Goal: Task Accomplishment & Management: Manage account settings

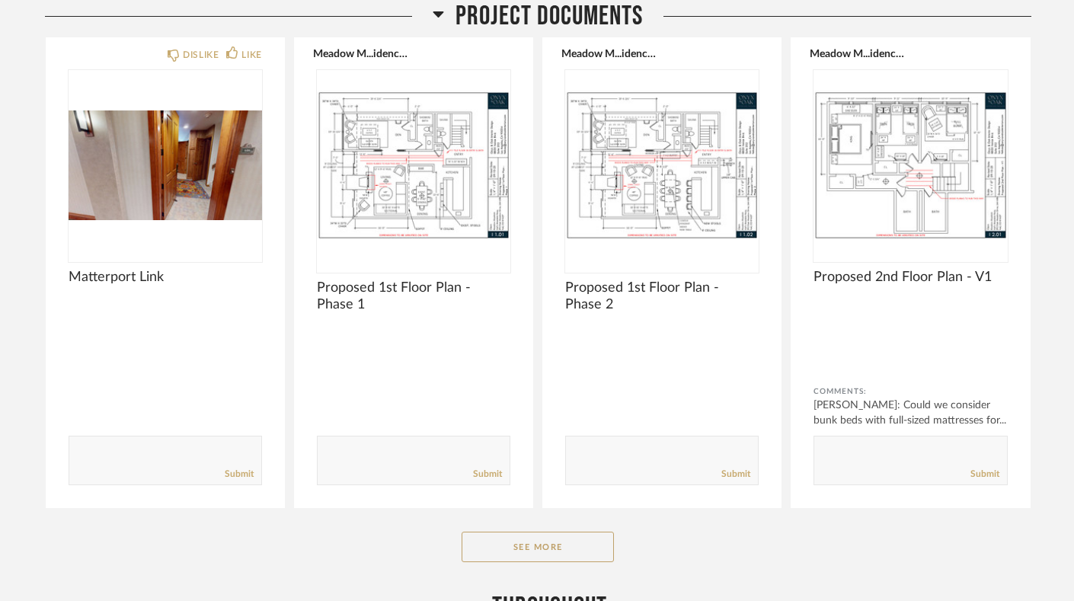
scroll to position [307, 0]
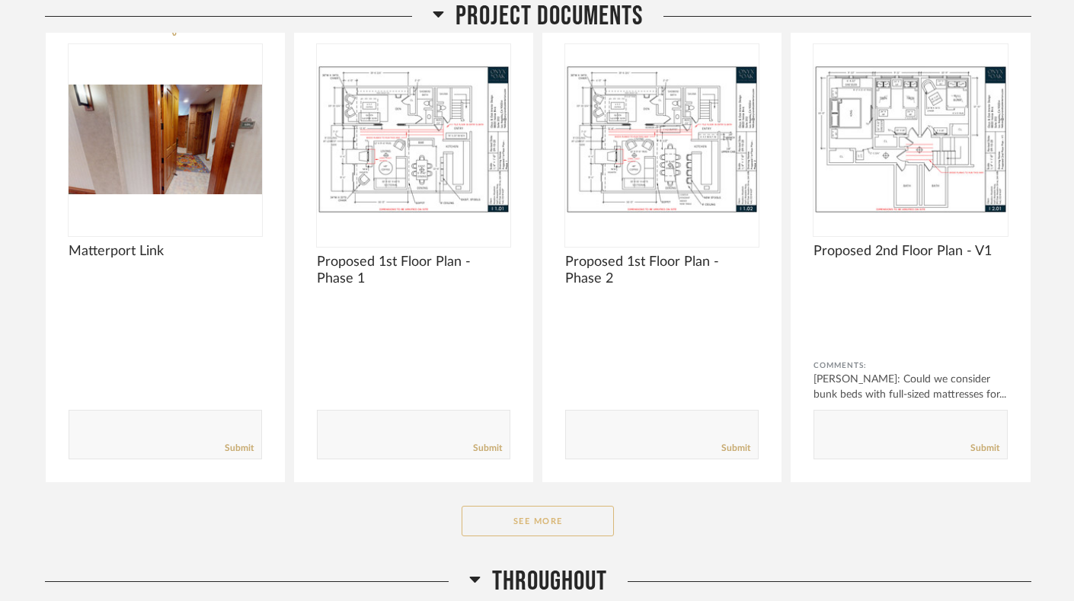
click at [529, 506] on button "See More" at bounding box center [537, 521] width 152 height 30
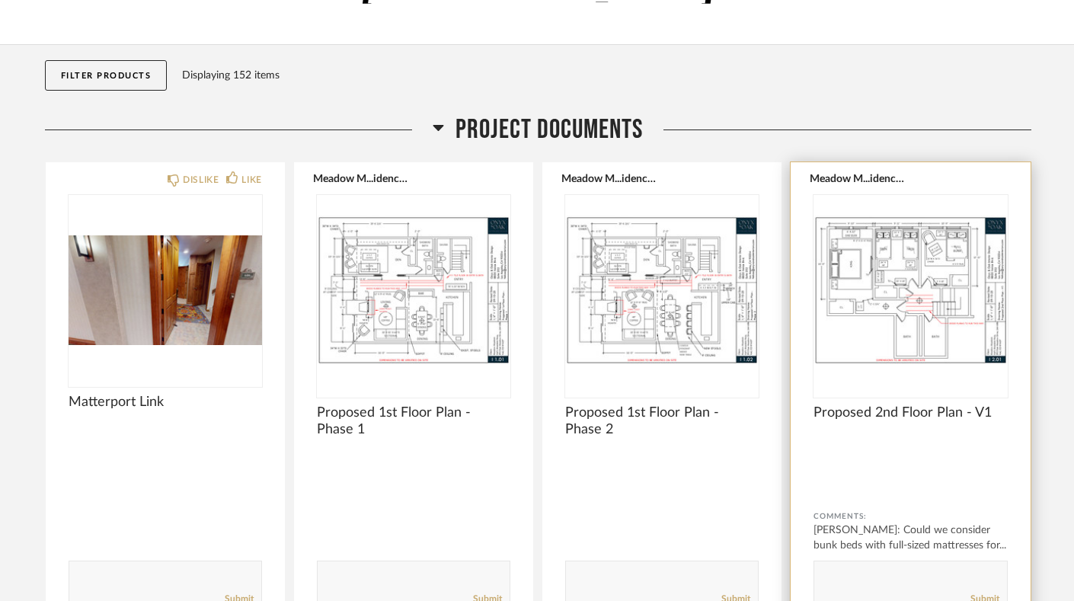
scroll to position [180, 0]
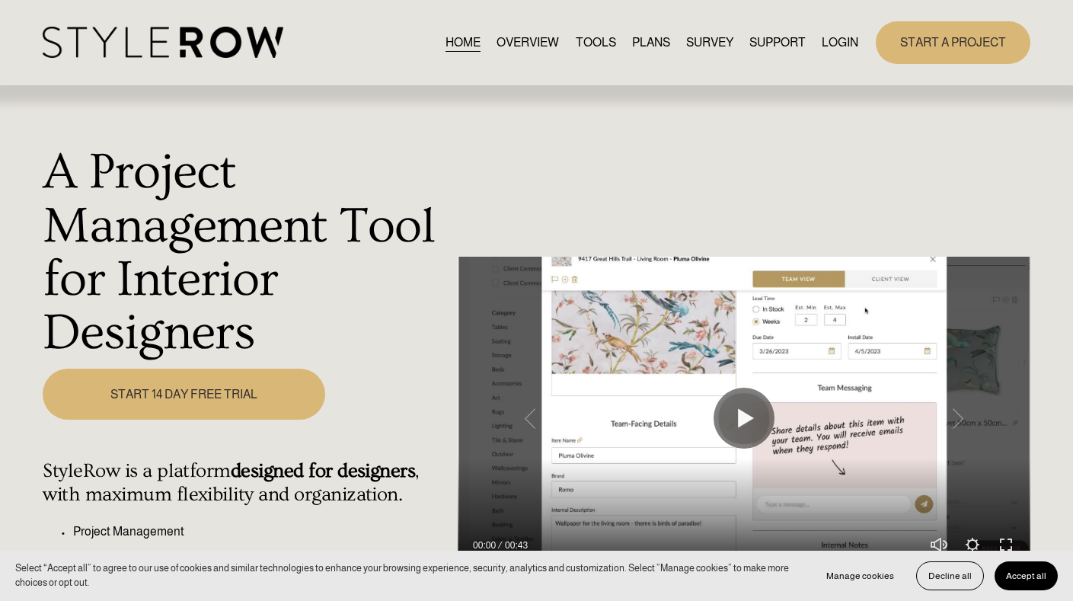
click at [836, 41] on link "LOGIN" at bounding box center [840, 42] width 37 height 21
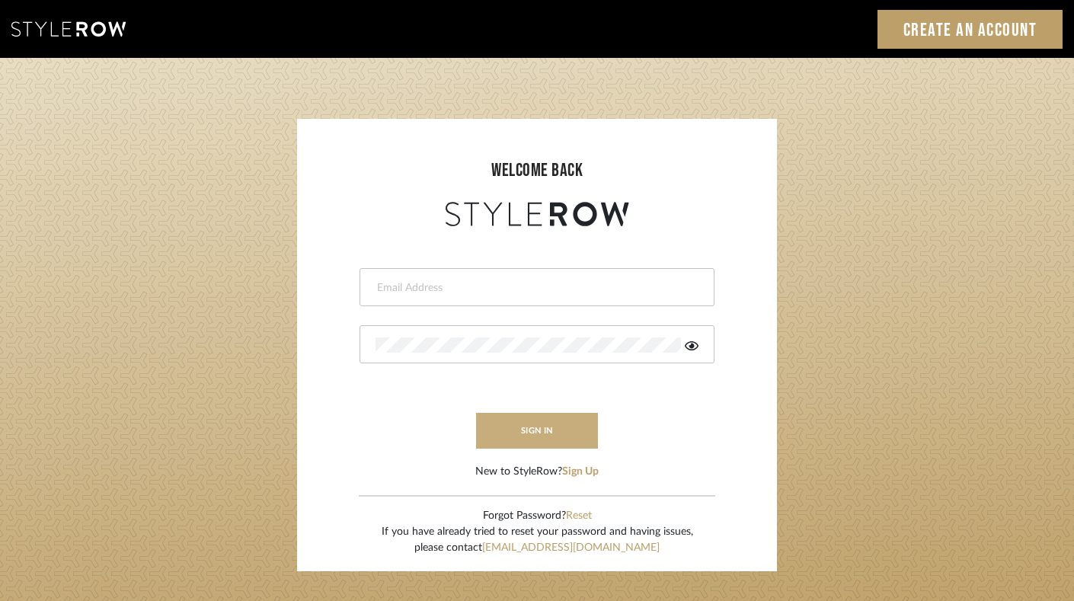
type input "felicia@onyxandoakinteriors.com"
click at [523, 435] on button "sign in" at bounding box center [537, 431] width 122 height 36
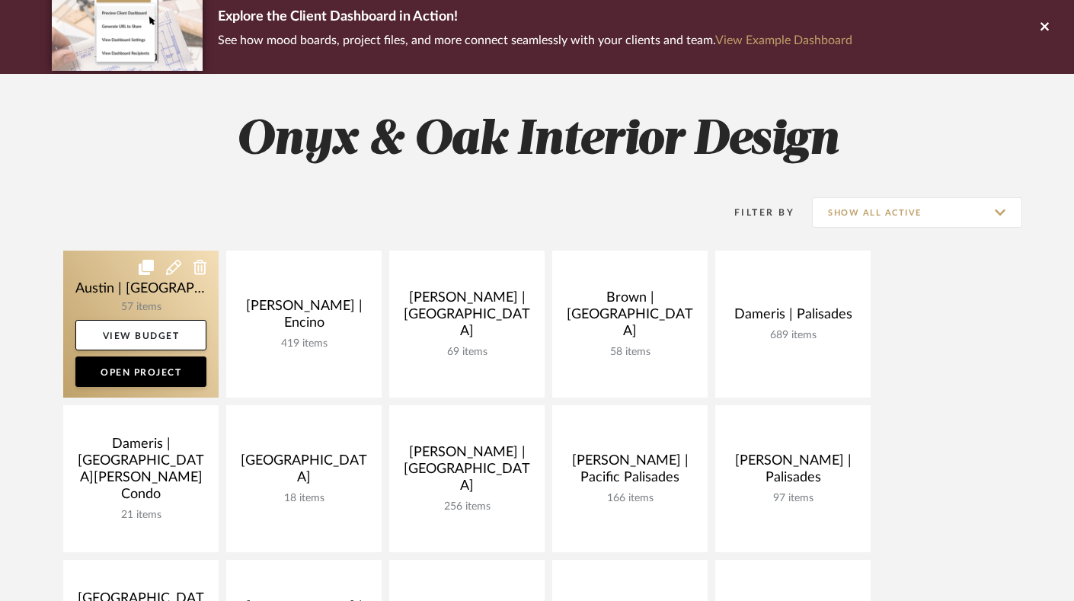
scroll to position [349, 0]
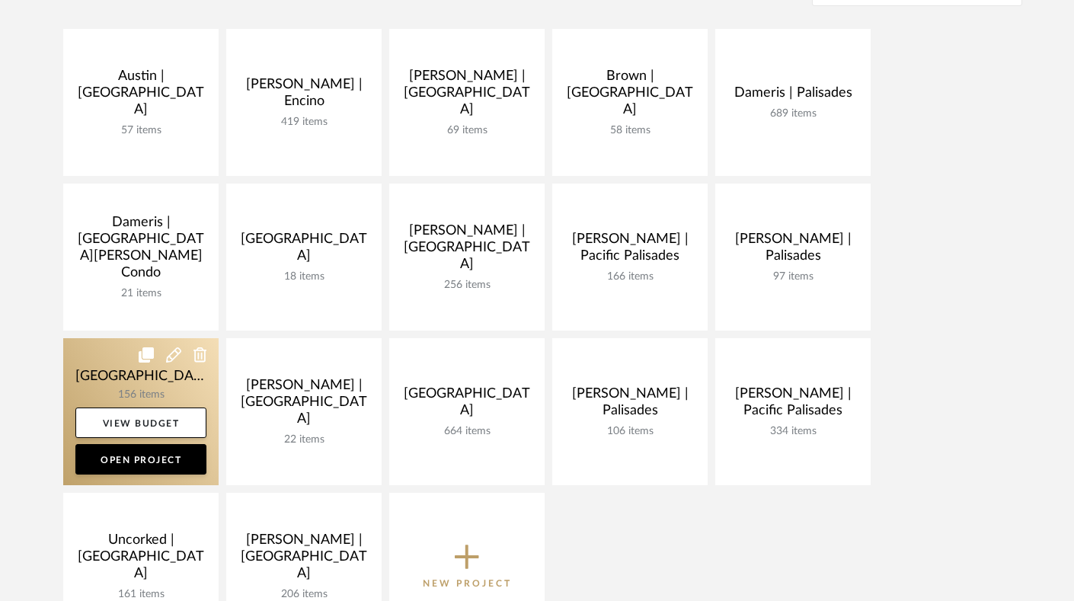
click at [106, 385] on link at bounding box center [140, 411] width 155 height 147
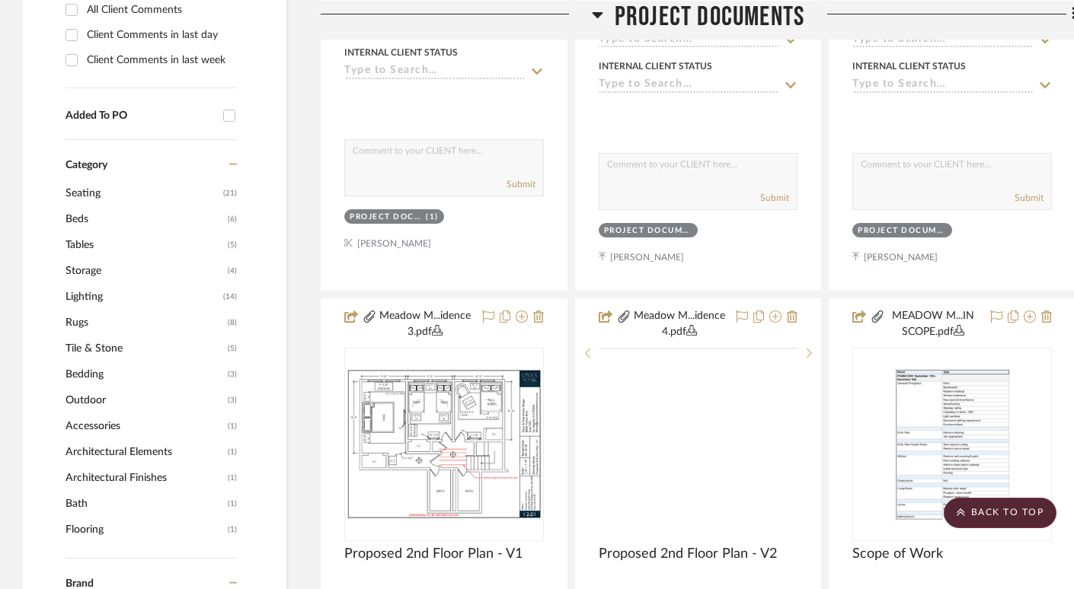
scroll to position [941, 0]
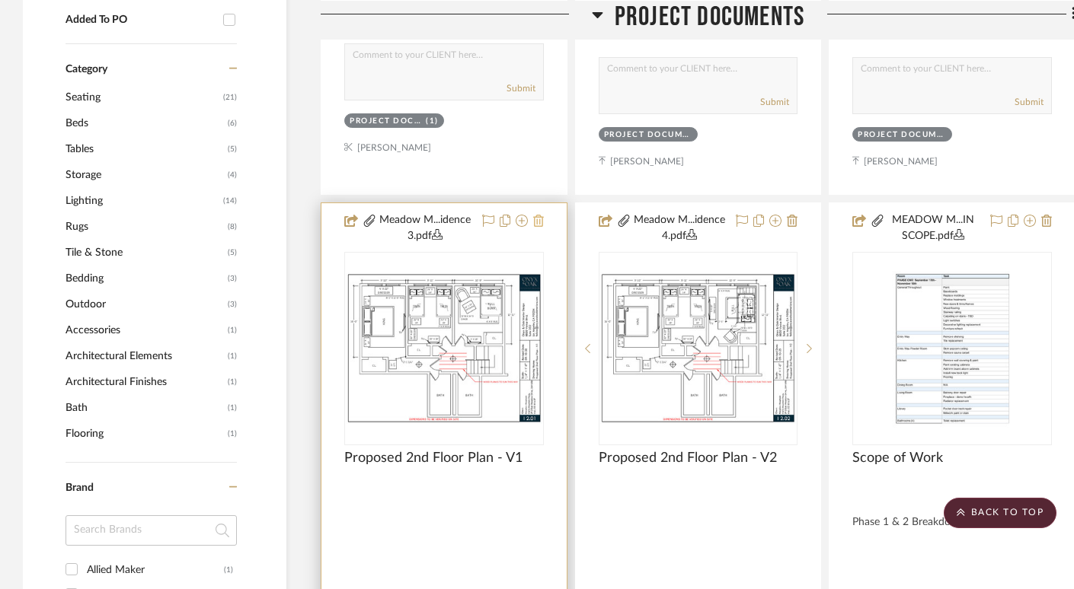
click at [541, 222] on icon at bounding box center [538, 221] width 11 height 12
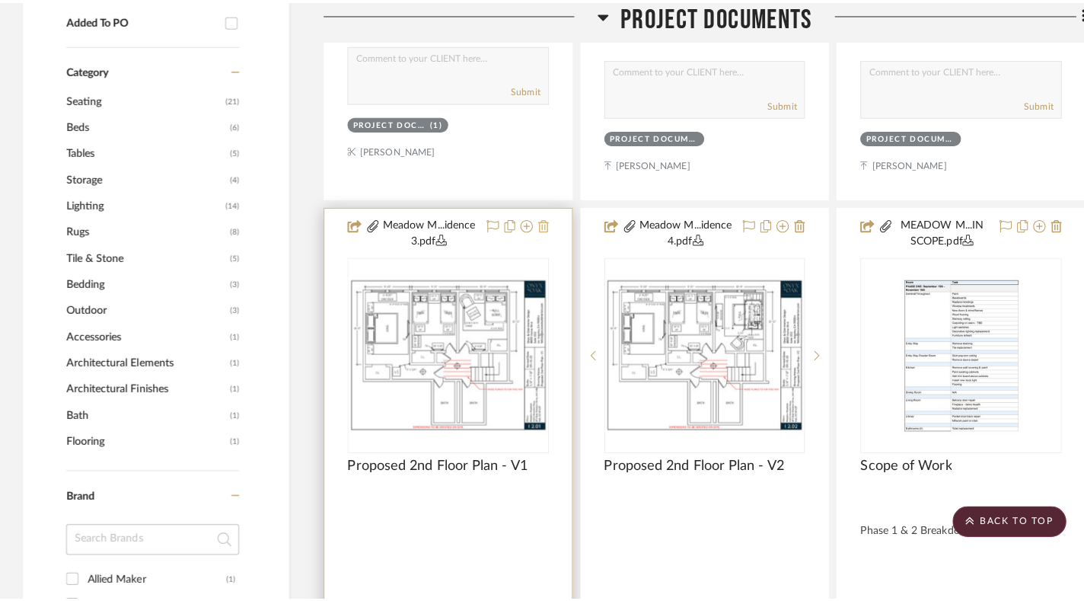
scroll to position [0, 0]
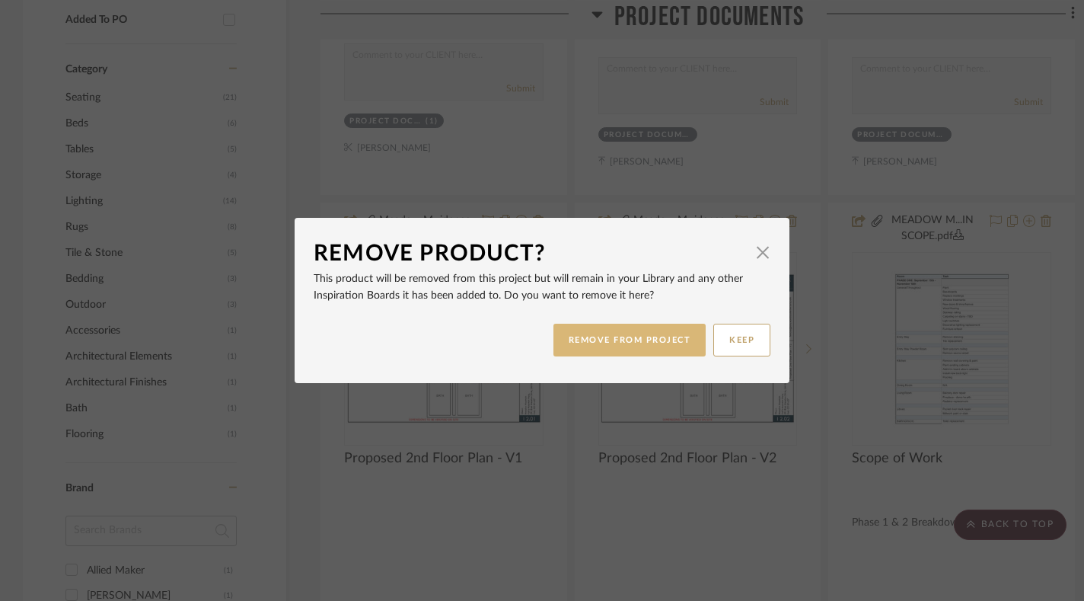
click at [651, 337] on button "REMOVE FROM PROJECT" at bounding box center [630, 340] width 153 height 33
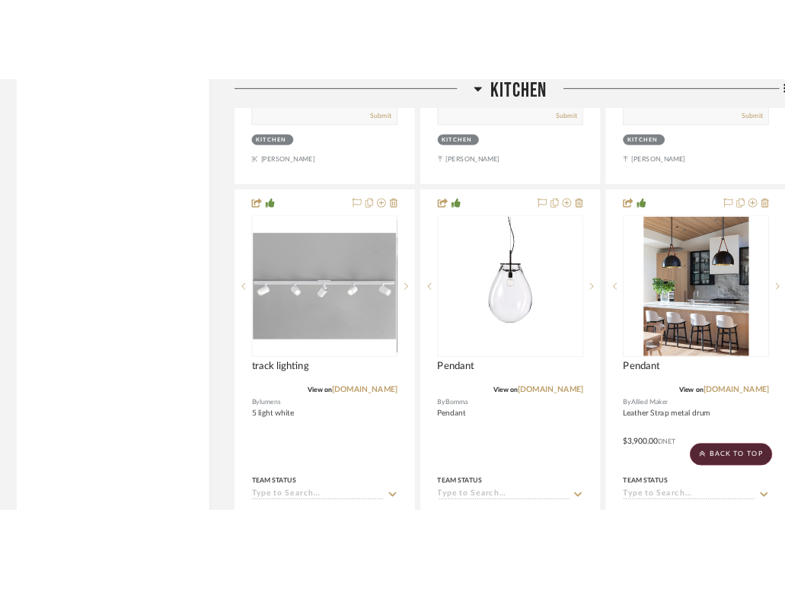
scroll to position [8398, 0]
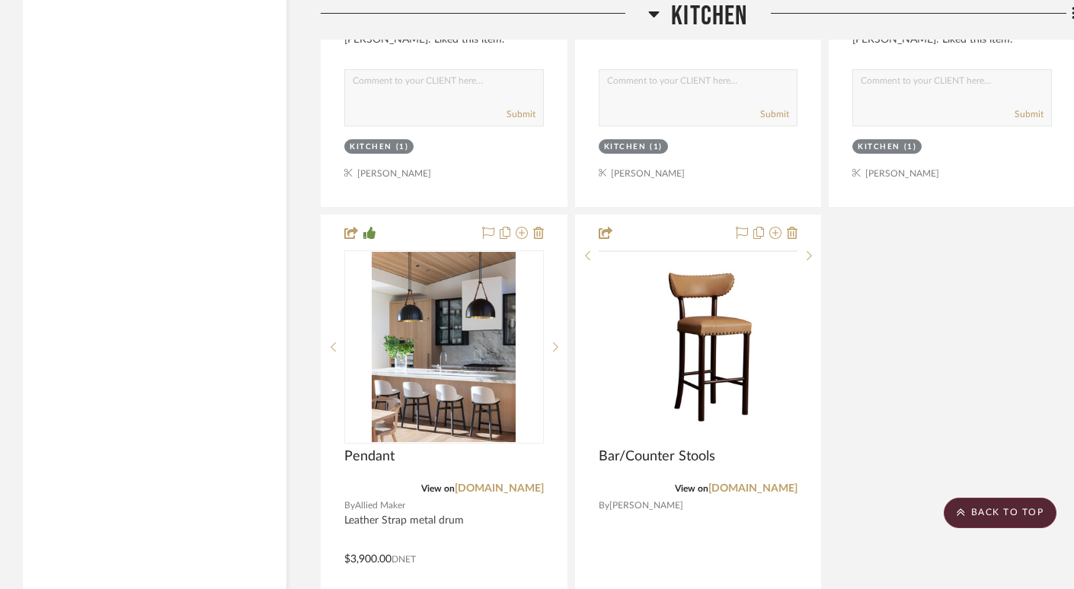
scroll to position [9056, 0]
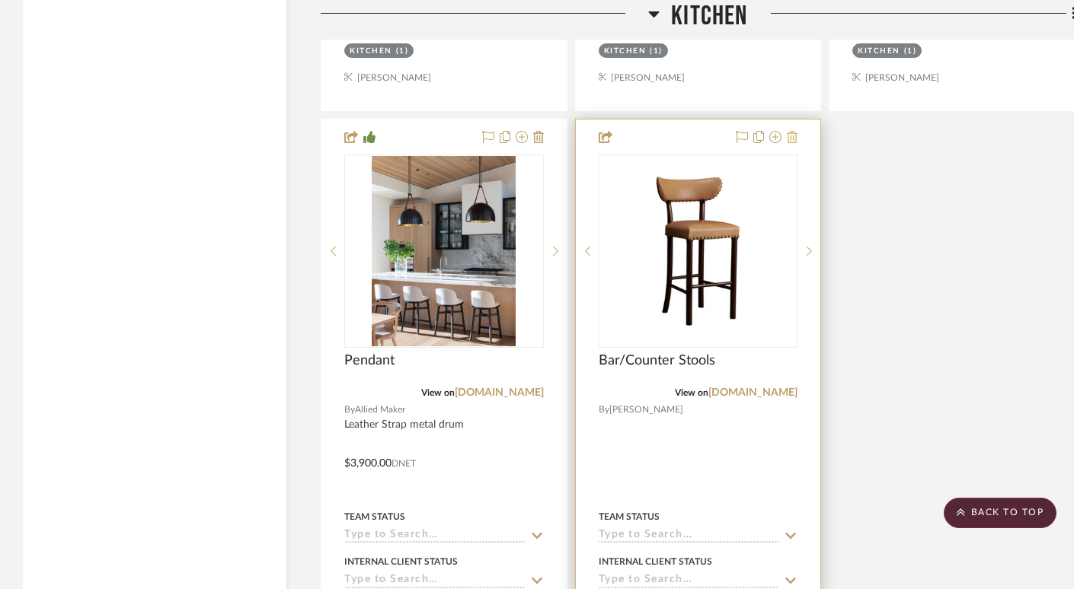
click at [790, 131] on icon at bounding box center [792, 137] width 11 height 12
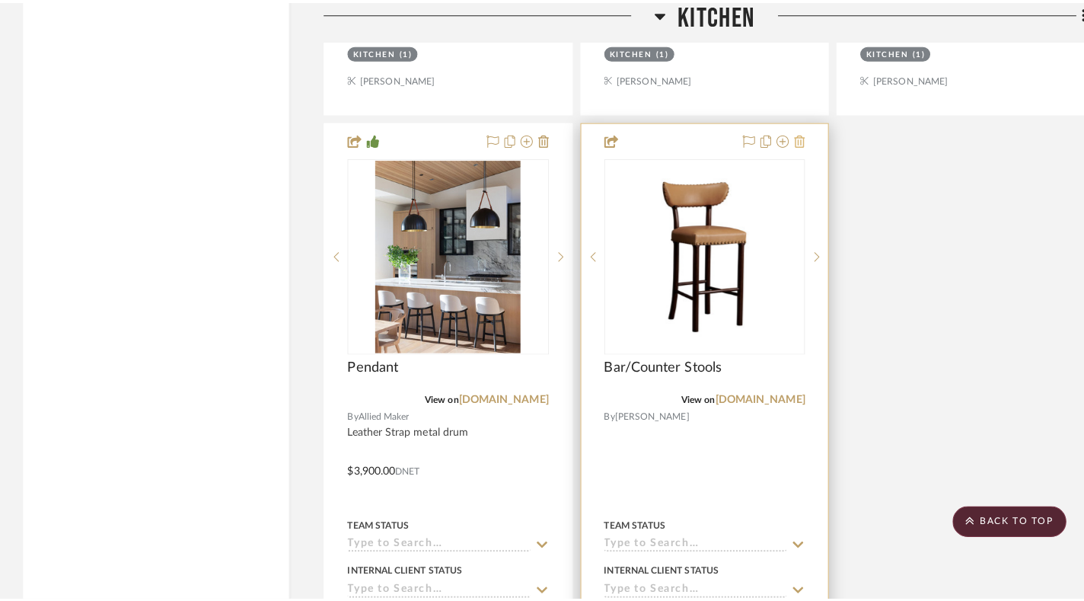
scroll to position [0, 0]
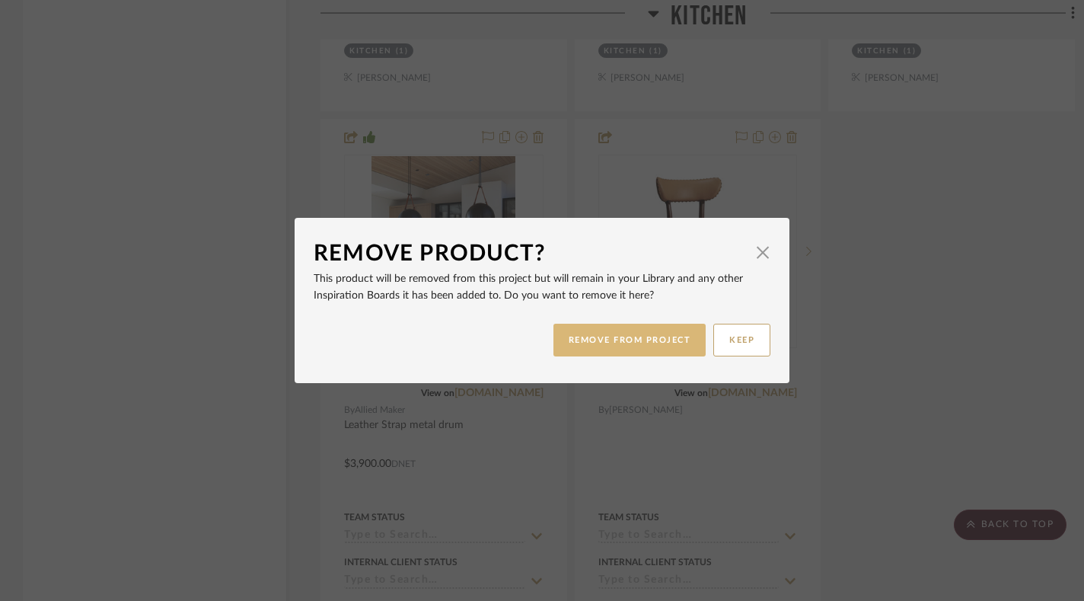
click at [661, 337] on button "REMOVE FROM PROJECT" at bounding box center [630, 340] width 153 height 33
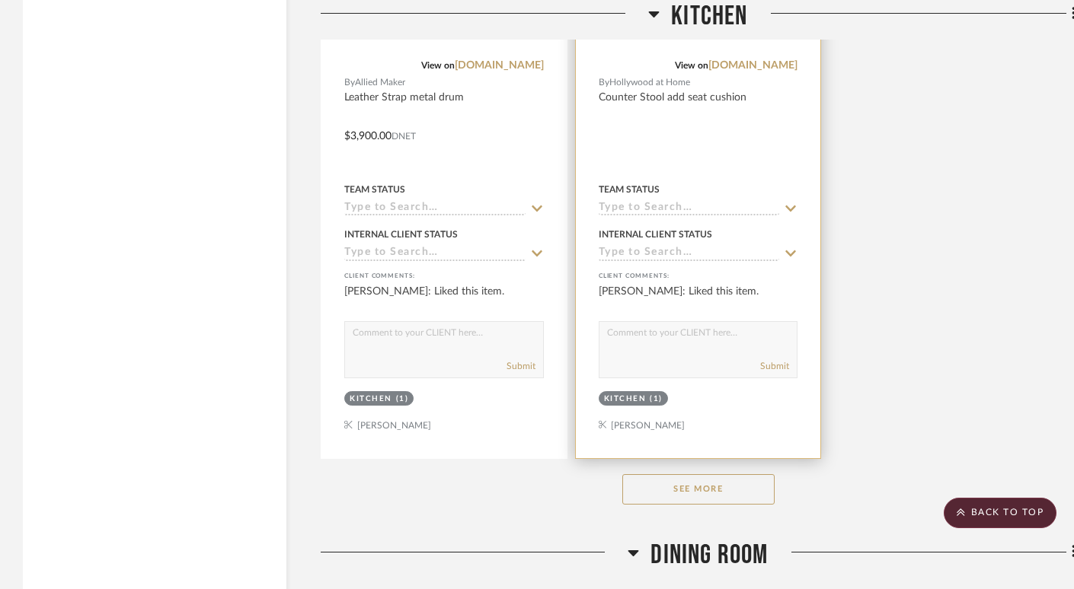
scroll to position [9398, 0]
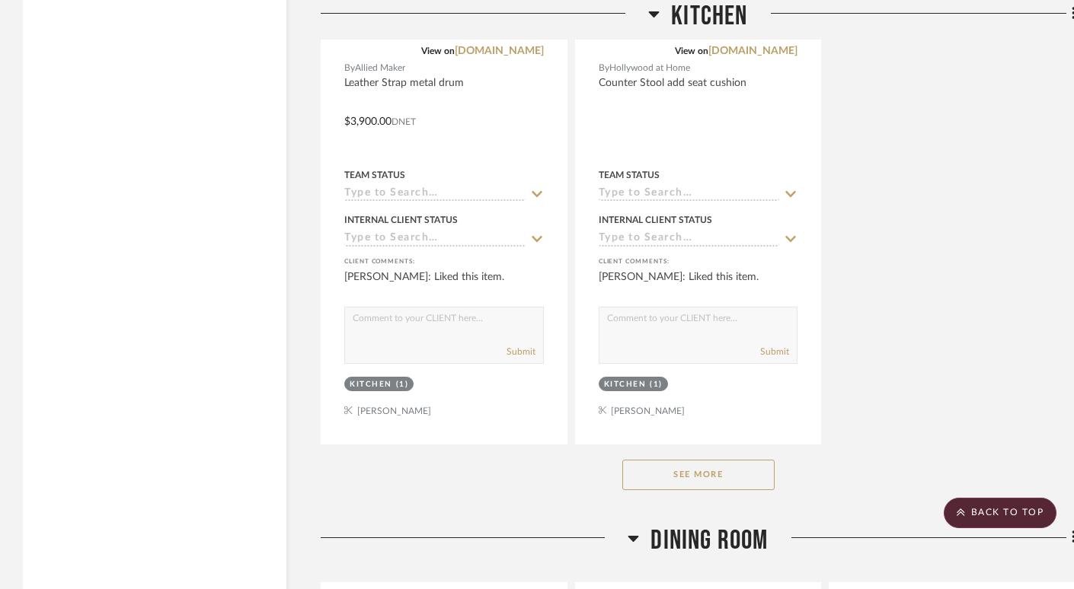
click at [724, 460] on button "See More" at bounding box center [698, 475] width 152 height 30
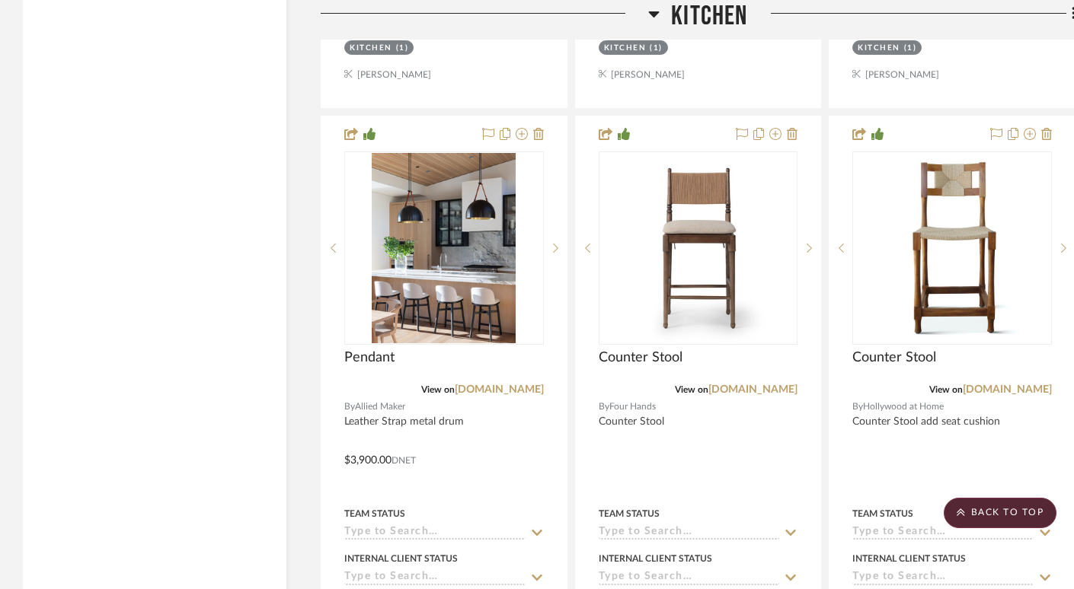
scroll to position [9059, 0]
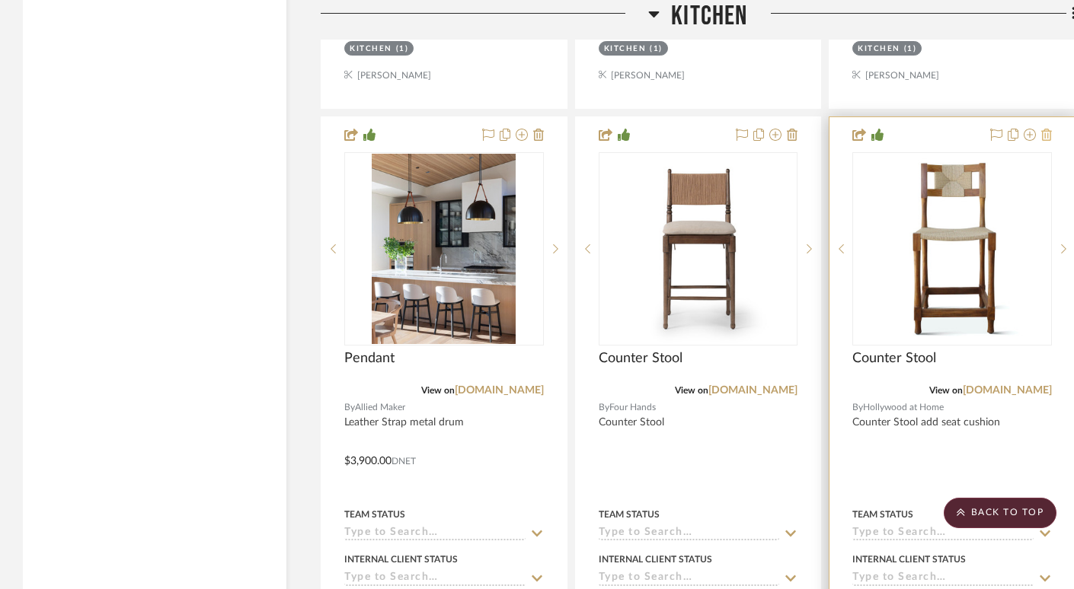
click at [795, 129] on icon at bounding box center [1046, 135] width 11 height 12
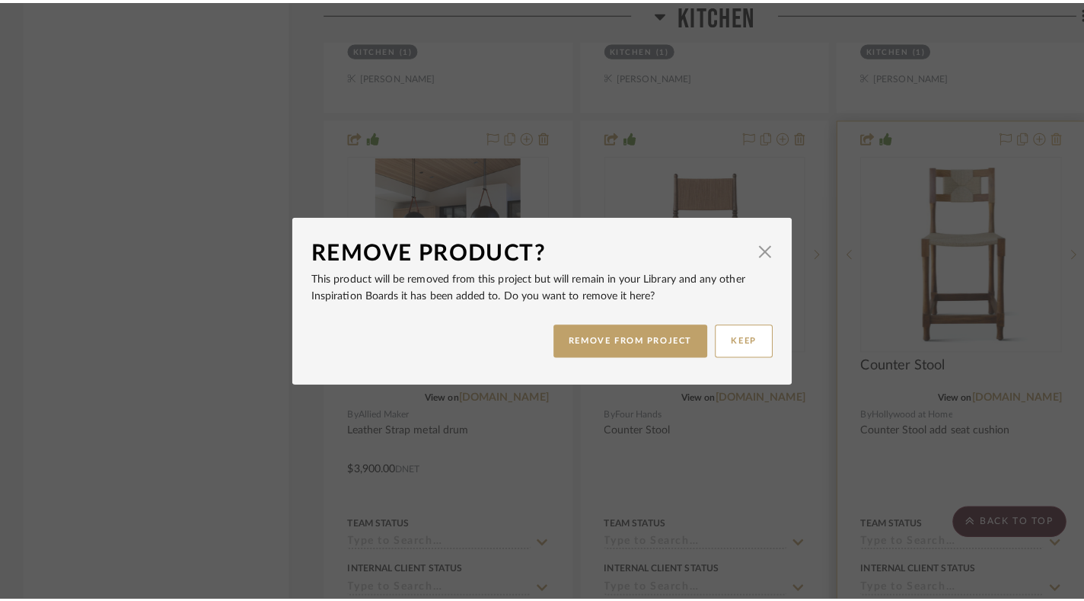
scroll to position [0, 0]
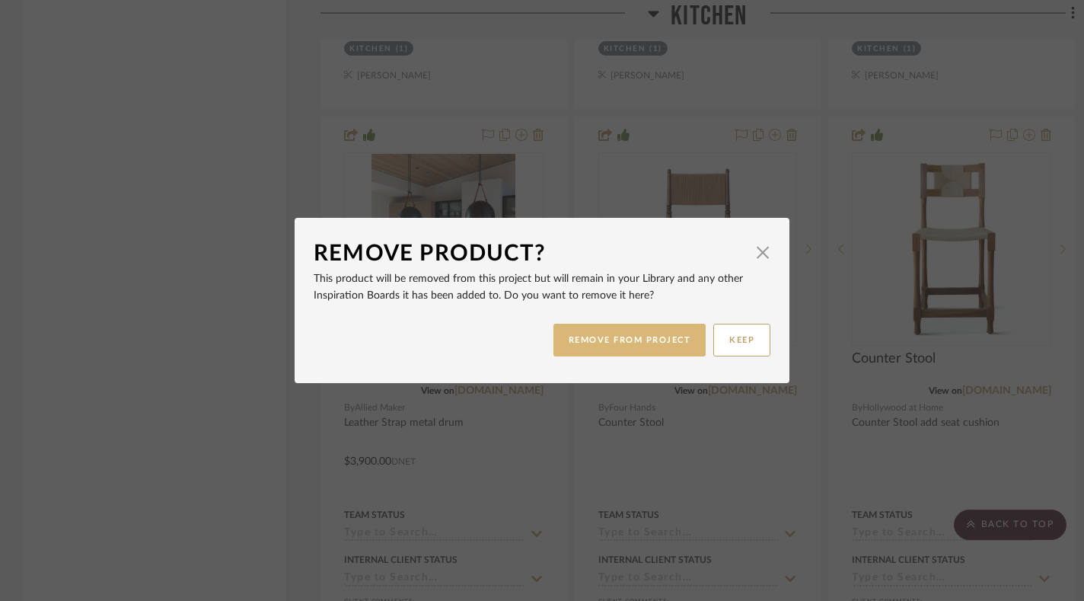
click at [644, 340] on button "REMOVE FROM PROJECT" at bounding box center [630, 340] width 153 height 33
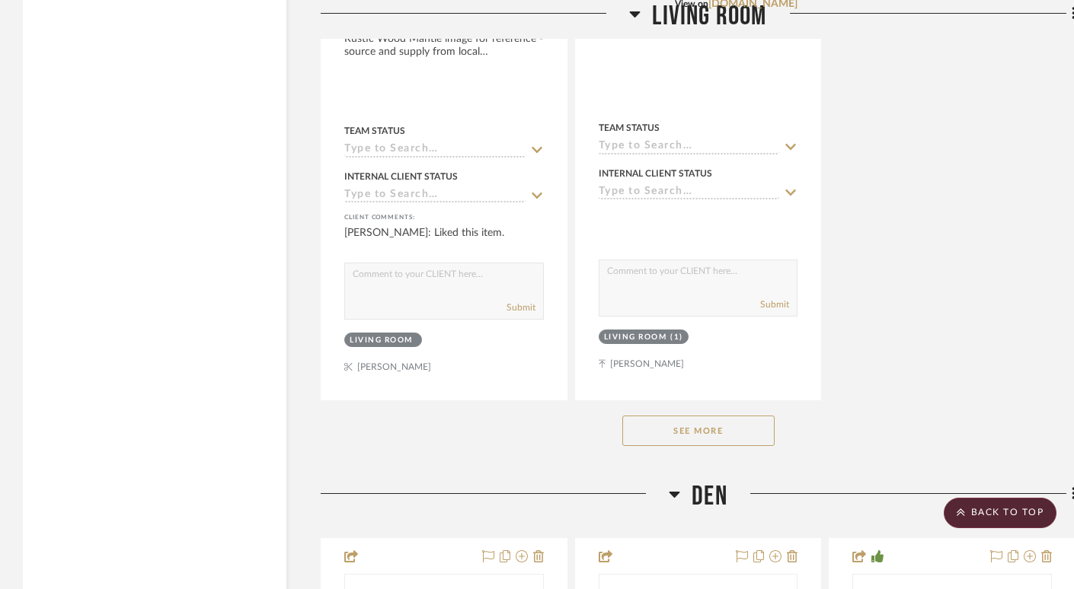
scroll to position [13832, 0]
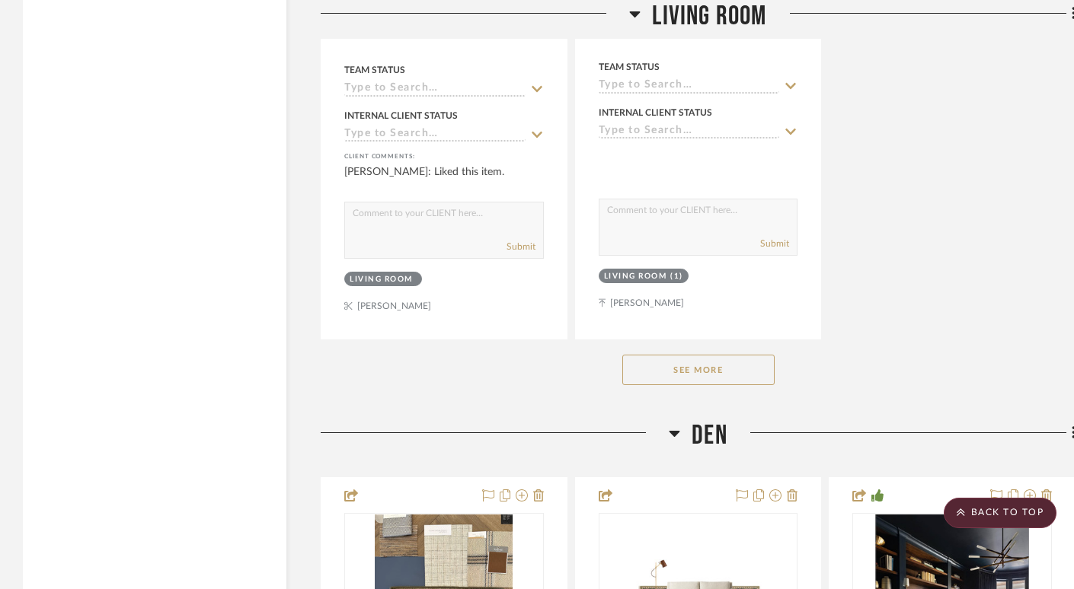
click at [715, 355] on button "See More" at bounding box center [698, 370] width 152 height 30
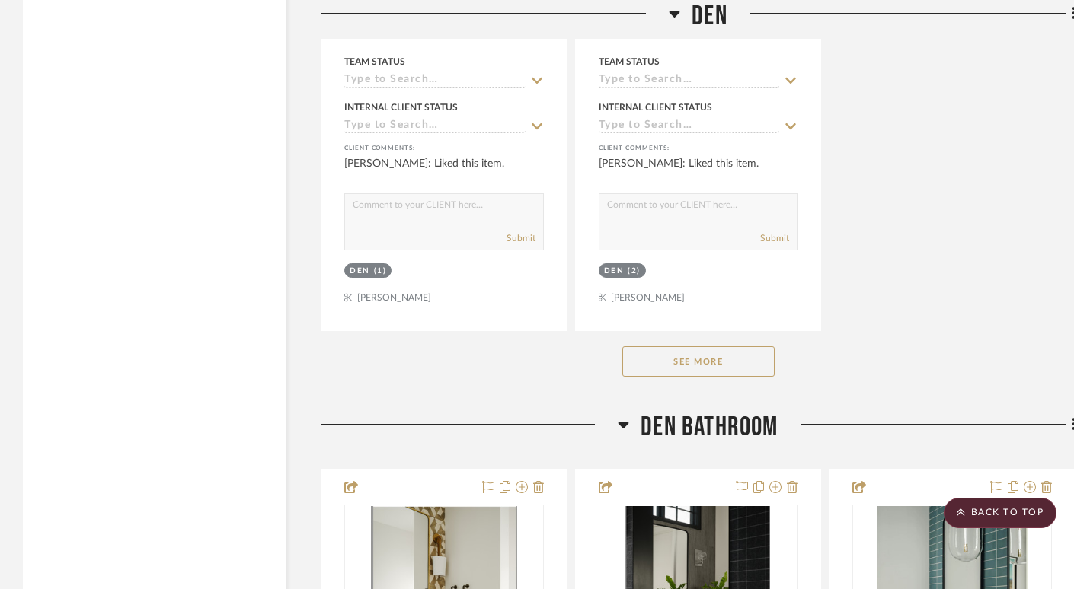
scroll to position [19384, 0]
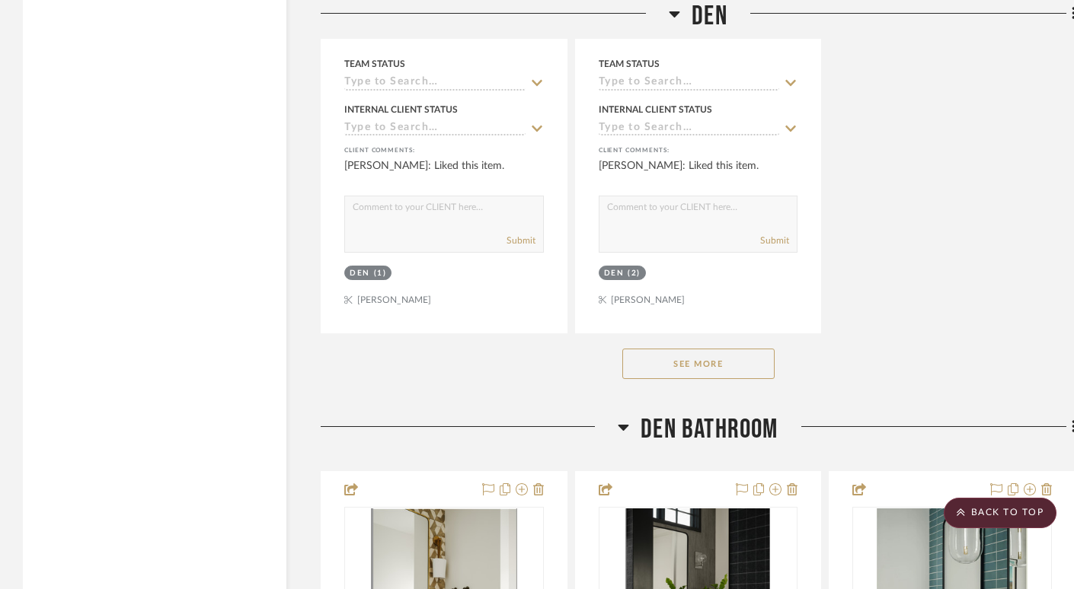
click at [721, 349] on button "See More" at bounding box center [698, 364] width 152 height 30
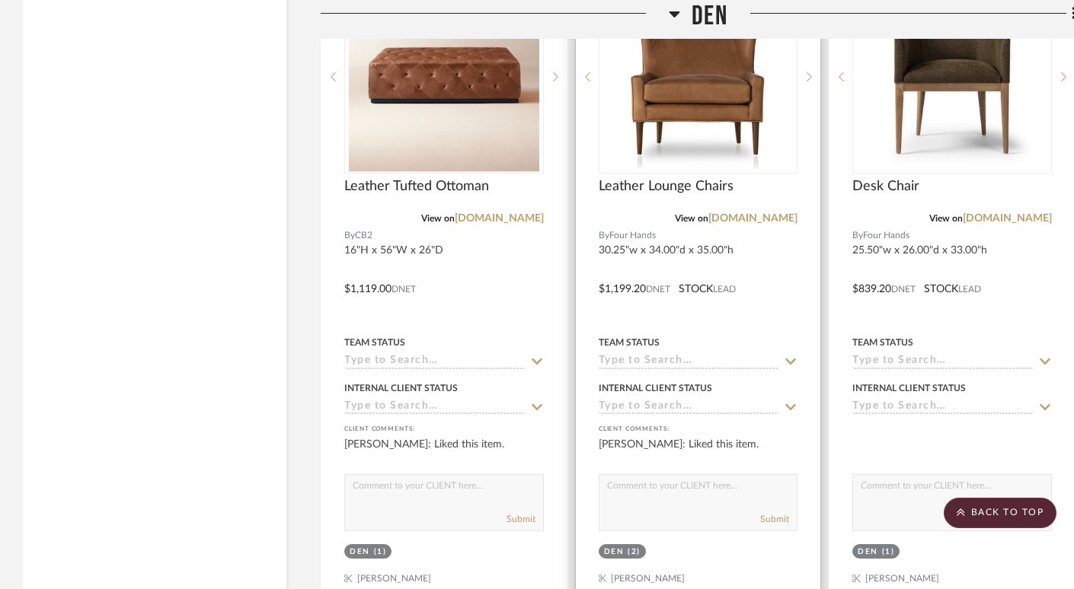
scroll to position [19049, 0]
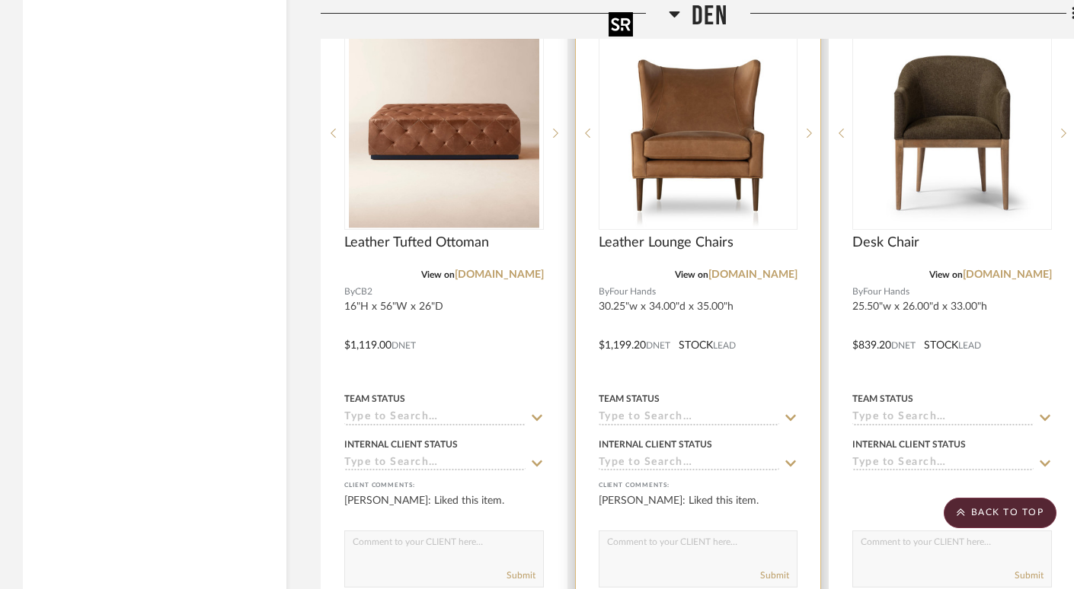
click at [727, 117] on img "0" at bounding box center [697, 133] width 190 height 190
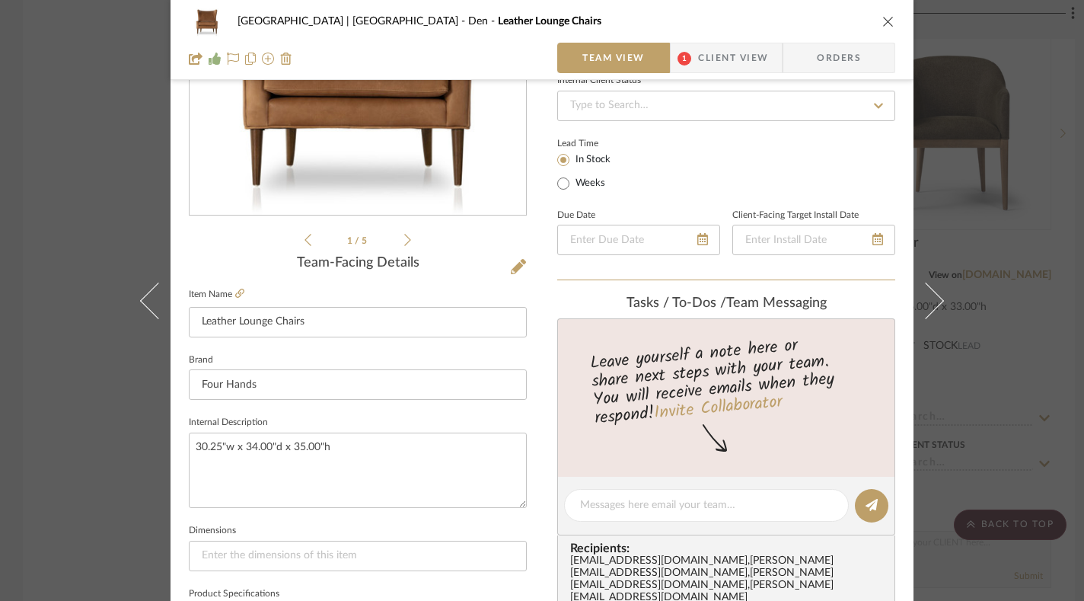
scroll to position [363, 0]
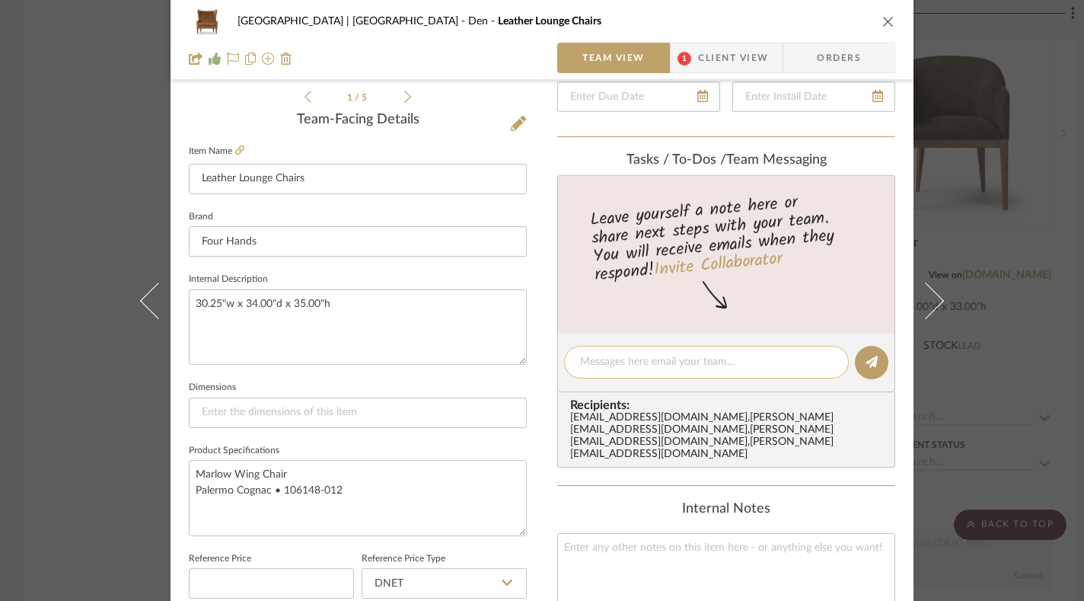
click at [611, 356] on textarea at bounding box center [706, 362] width 253 height 16
type textarea "also need a small round table for between the 2 chairs"
click at [795, 361] on icon at bounding box center [872, 362] width 12 height 12
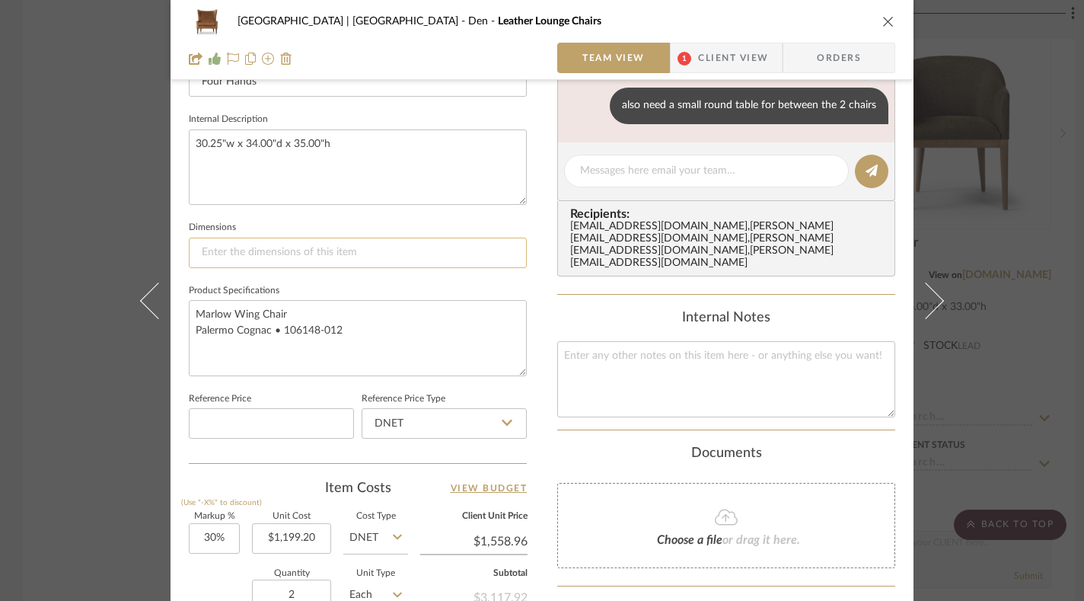
scroll to position [0, 0]
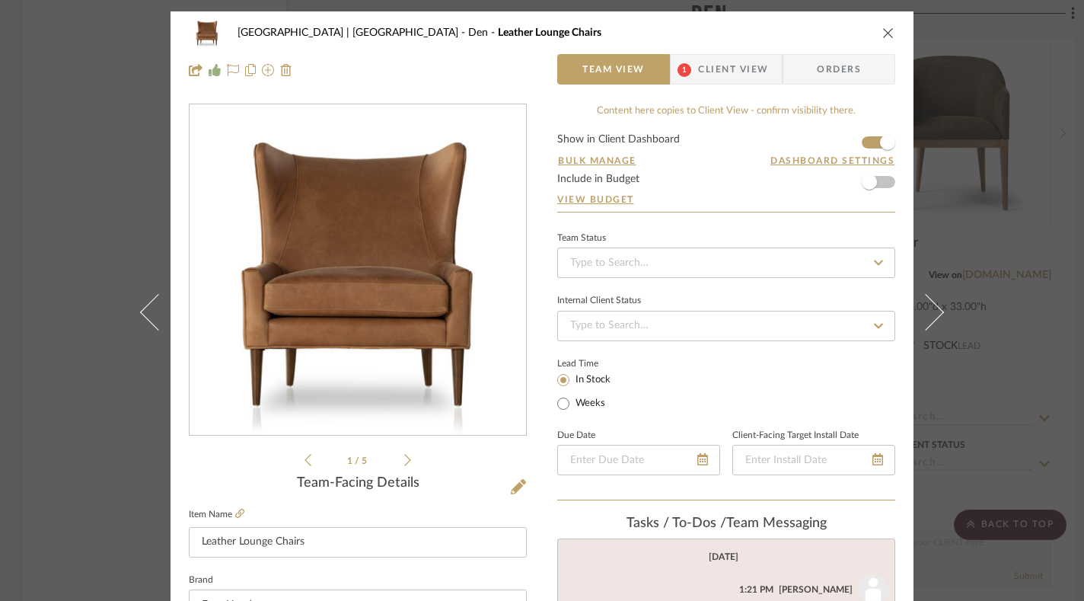
click at [795, 31] on icon "close" at bounding box center [889, 33] width 12 height 12
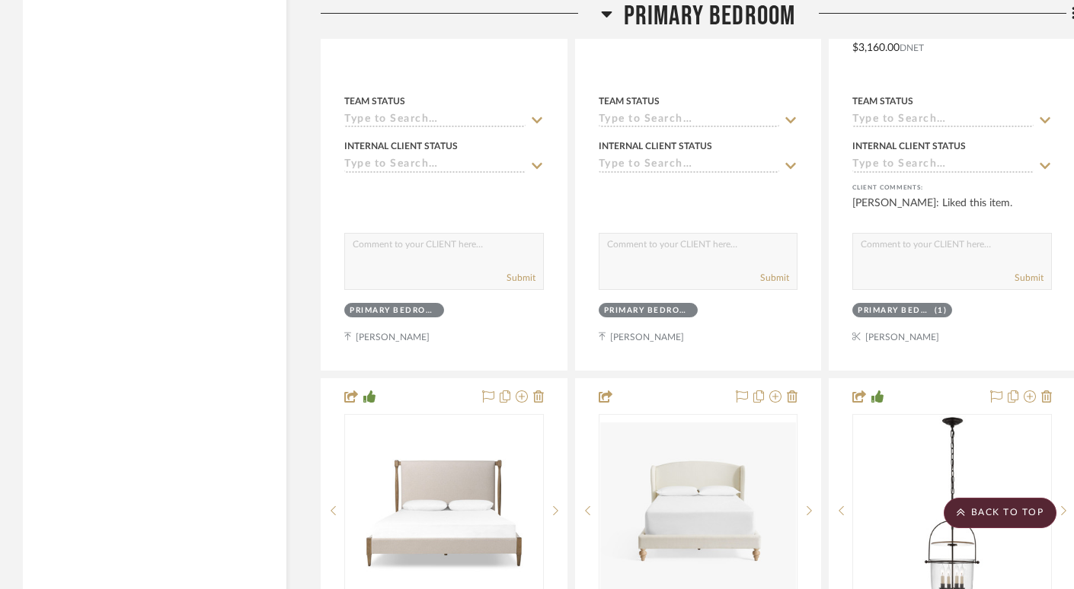
scroll to position [24462, 0]
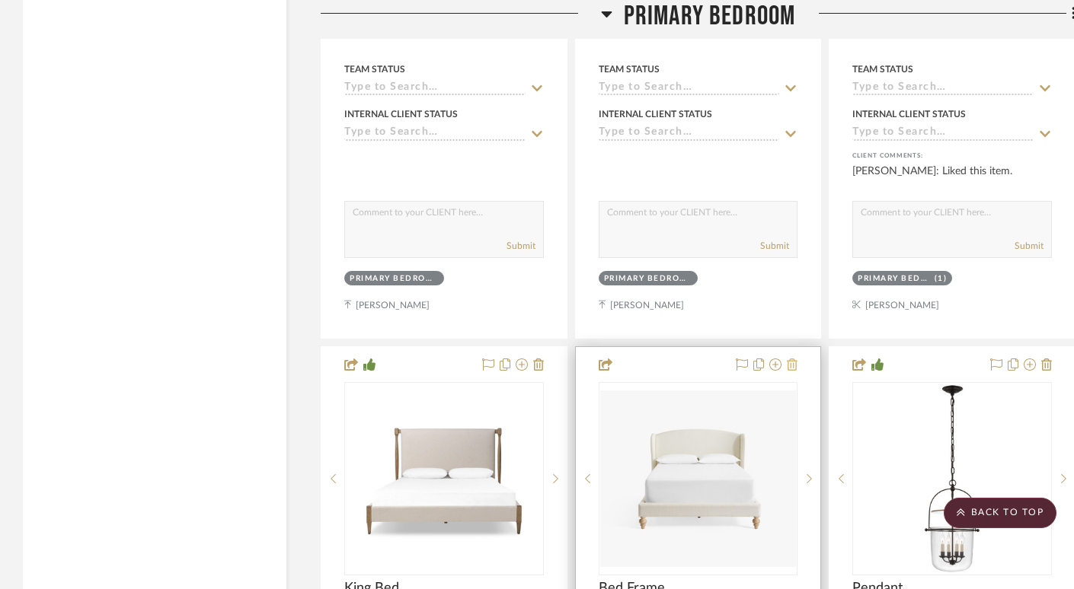
click at [794, 359] on icon at bounding box center [792, 365] width 11 height 12
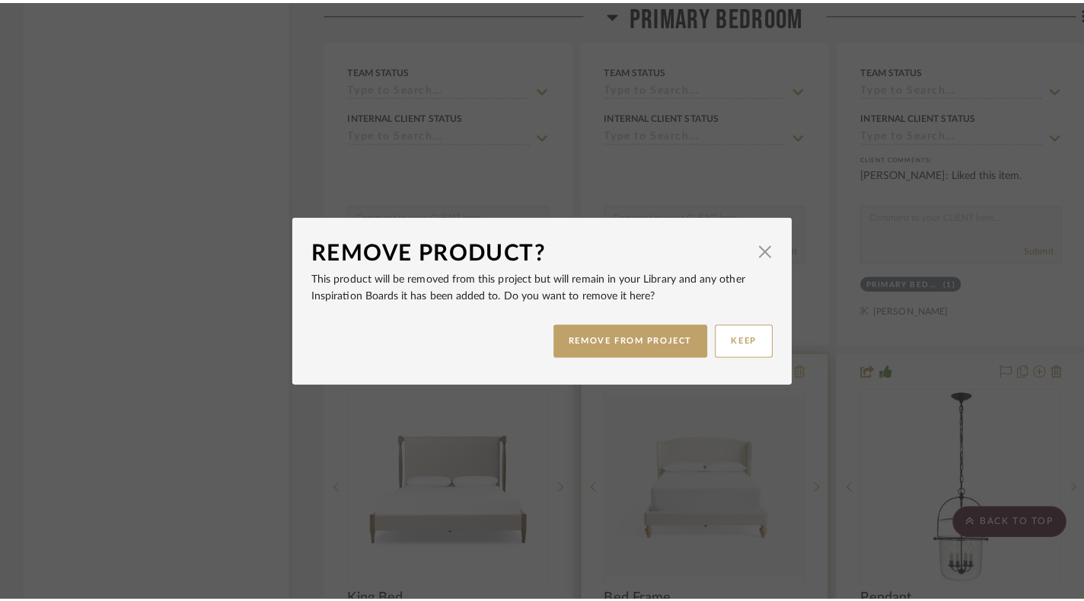
scroll to position [0, 0]
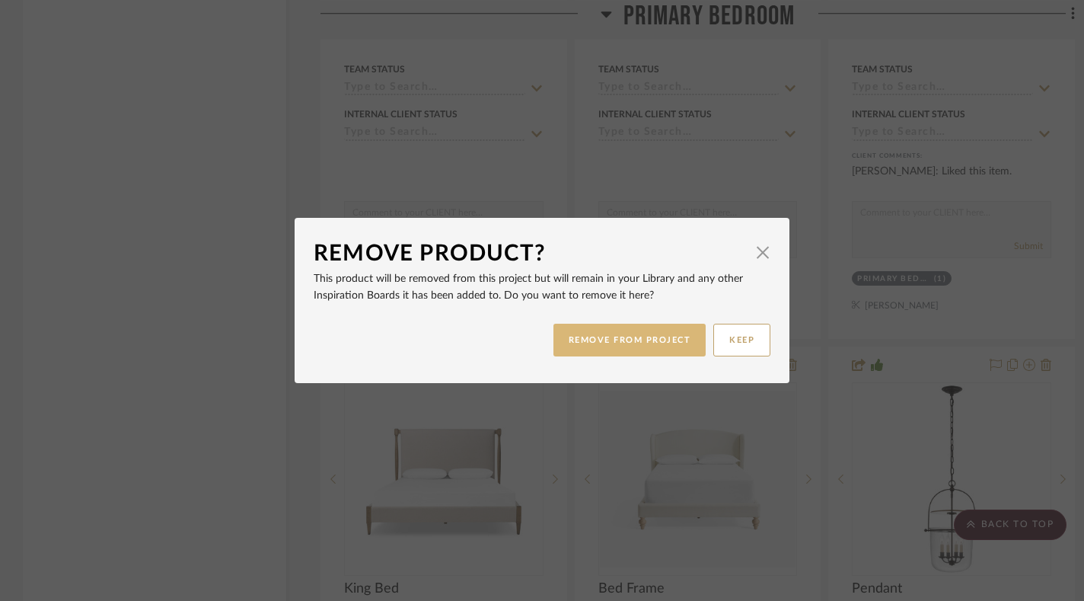
click at [638, 340] on button "REMOVE FROM PROJECT" at bounding box center [630, 340] width 153 height 33
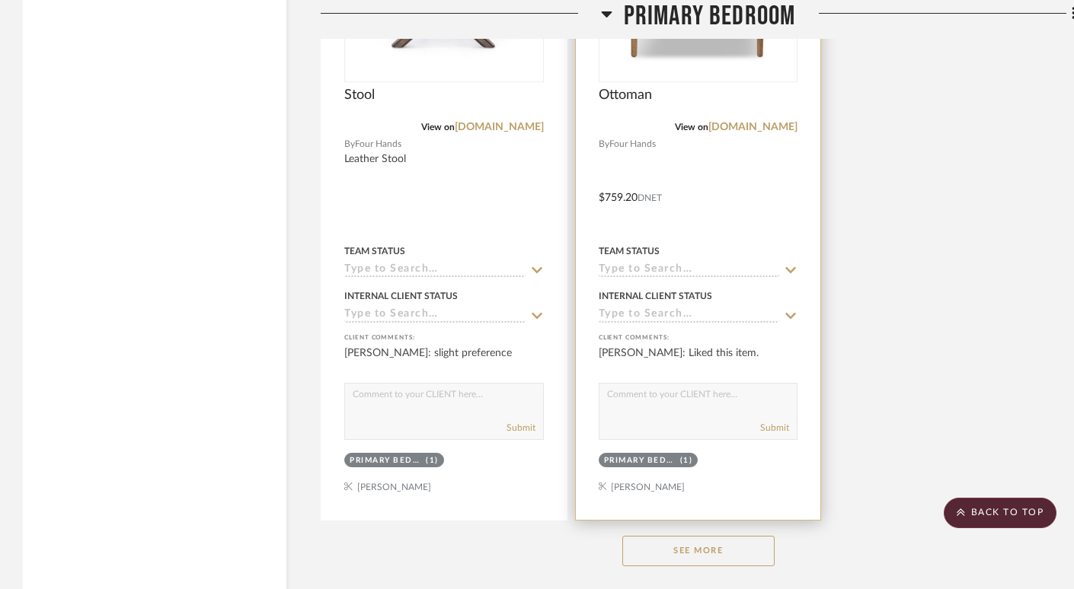
scroll to position [25714, 0]
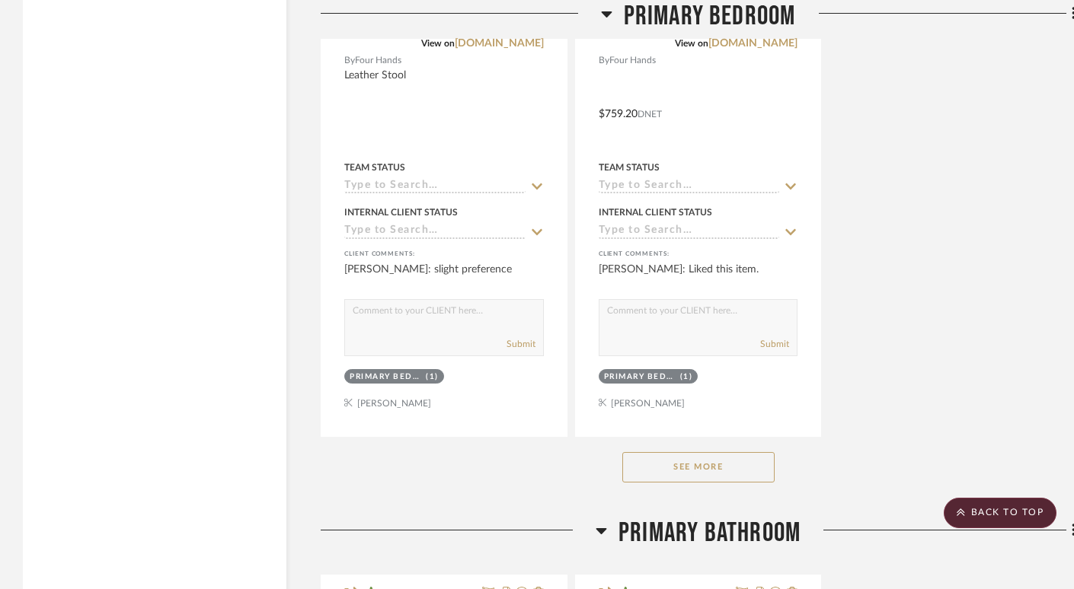
click at [718, 452] on button "See More" at bounding box center [698, 467] width 152 height 30
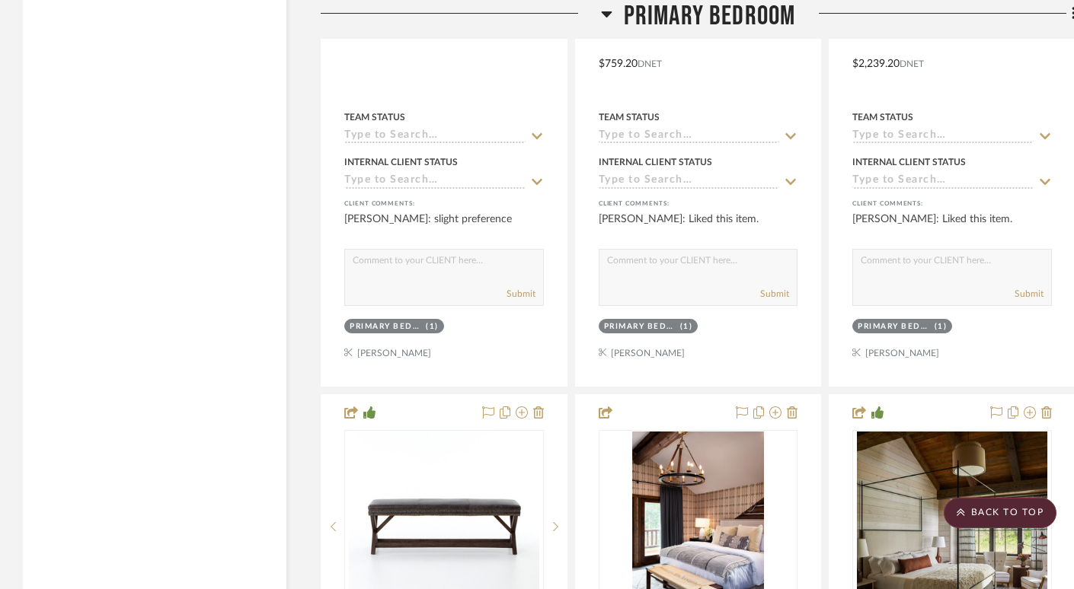
scroll to position [25809, 0]
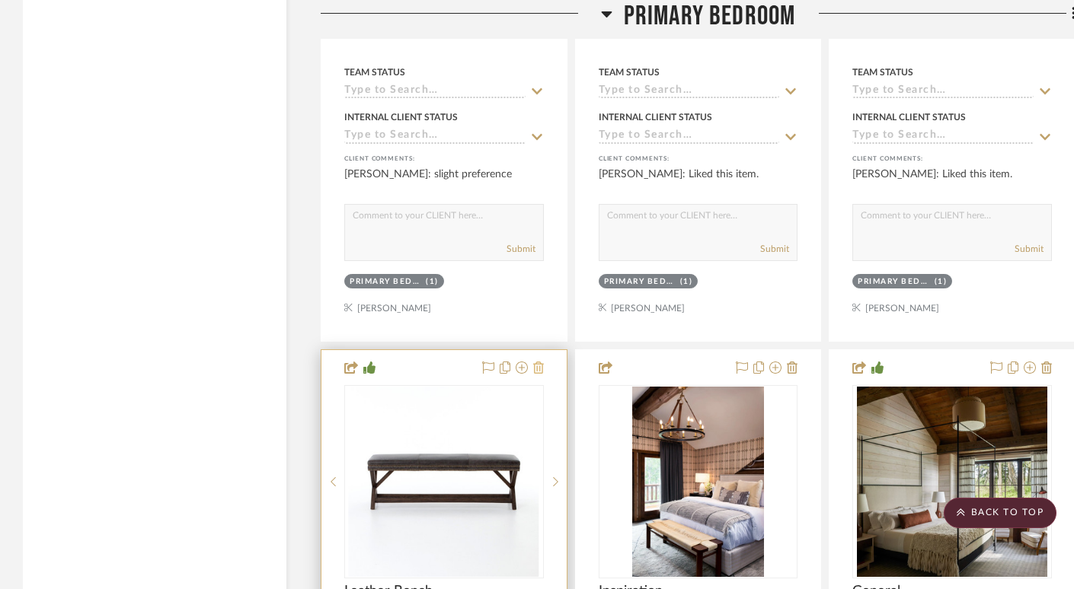
click at [535, 362] on icon at bounding box center [538, 368] width 11 height 12
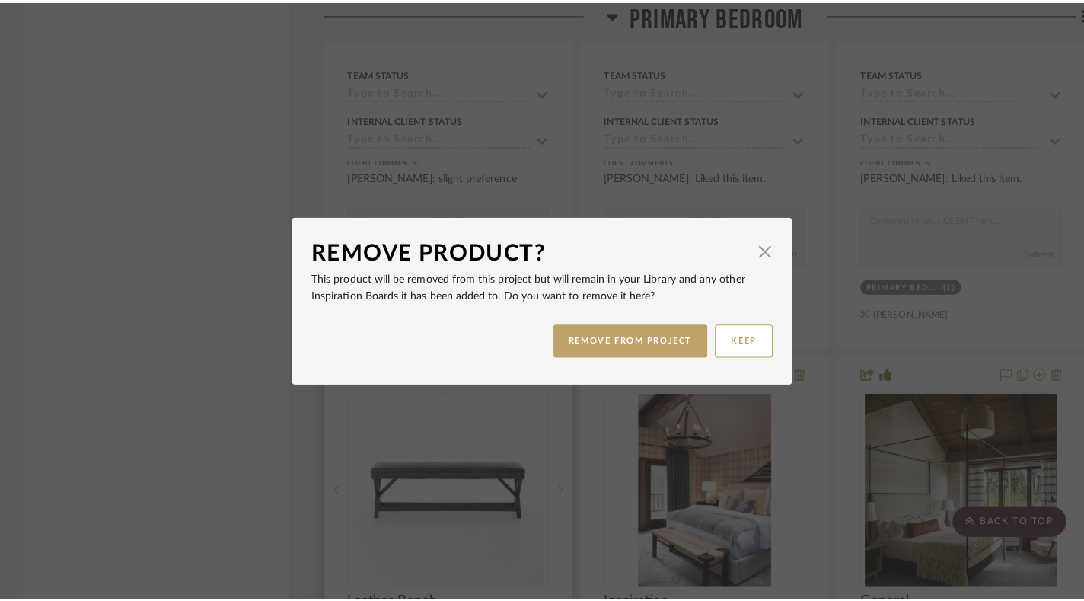
scroll to position [0, 0]
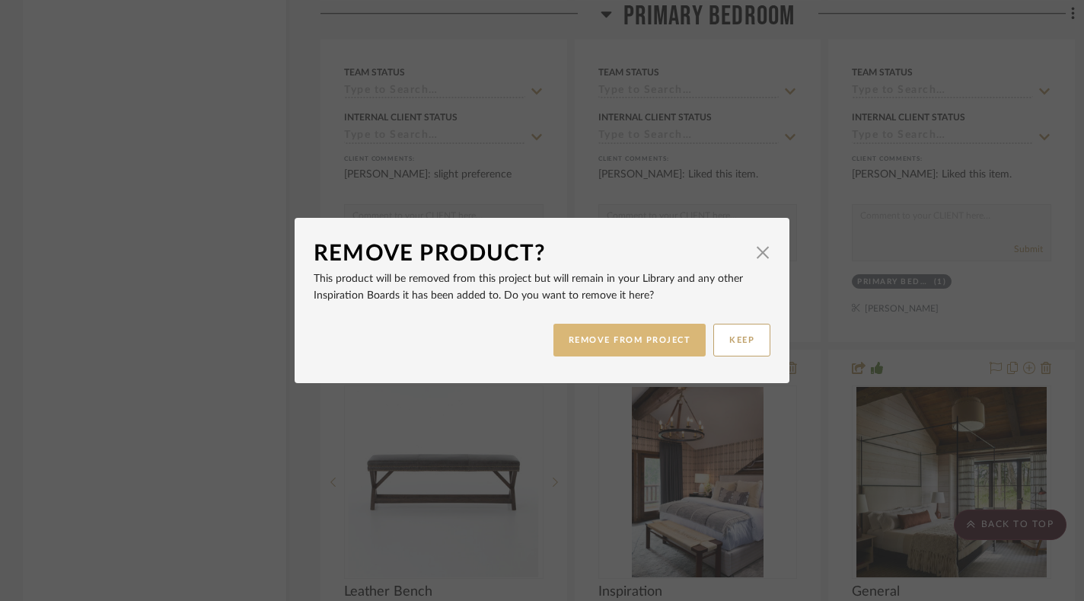
click at [640, 343] on button "REMOVE FROM PROJECT" at bounding box center [630, 340] width 153 height 33
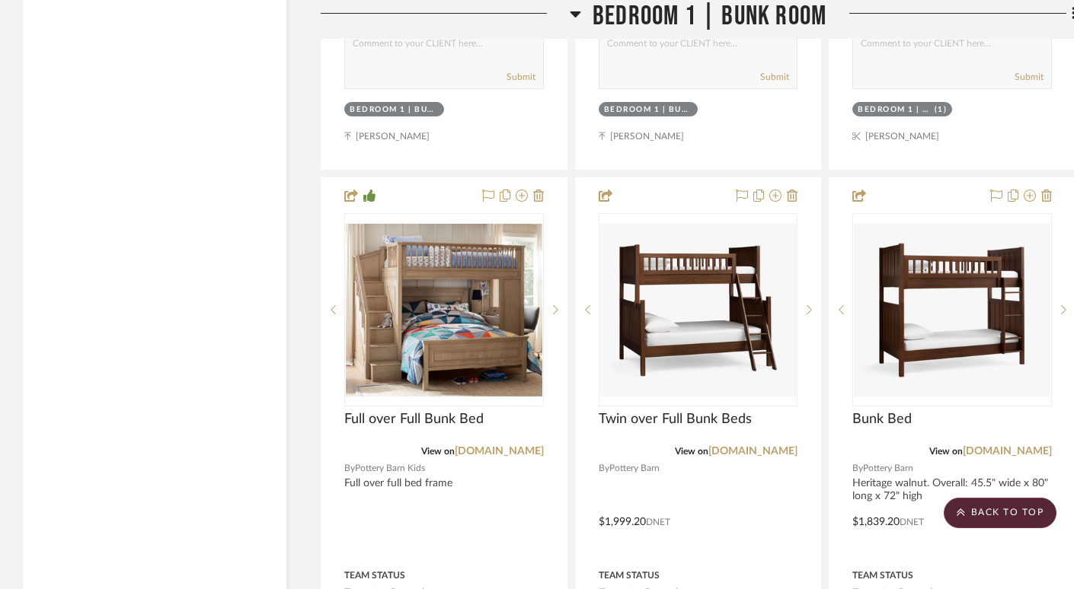
scroll to position [28891, 0]
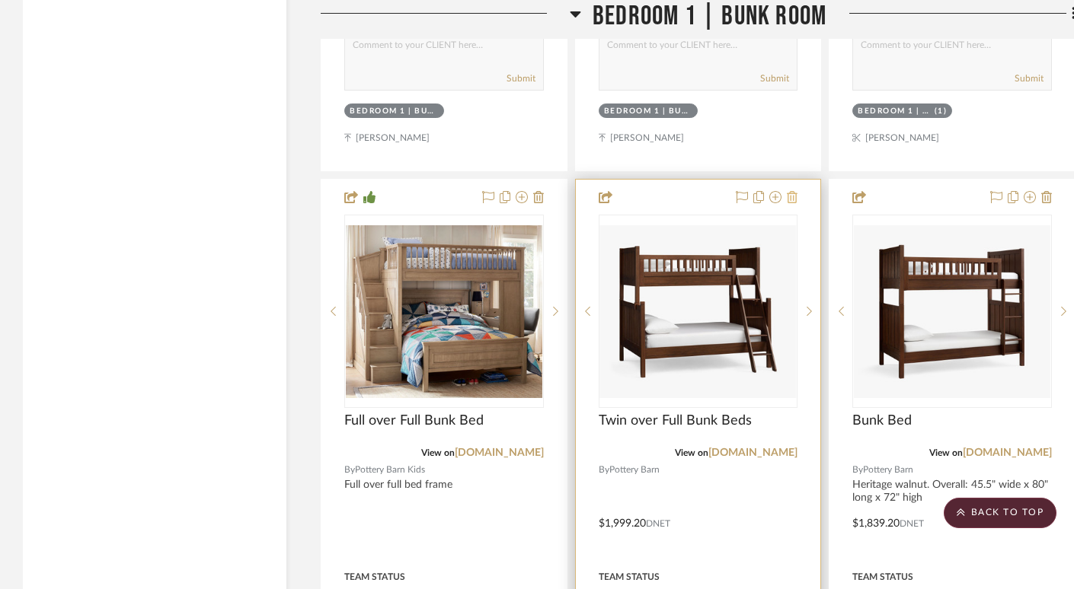
click at [792, 191] on icon at bounding box center [792, 197] width 11 height 12
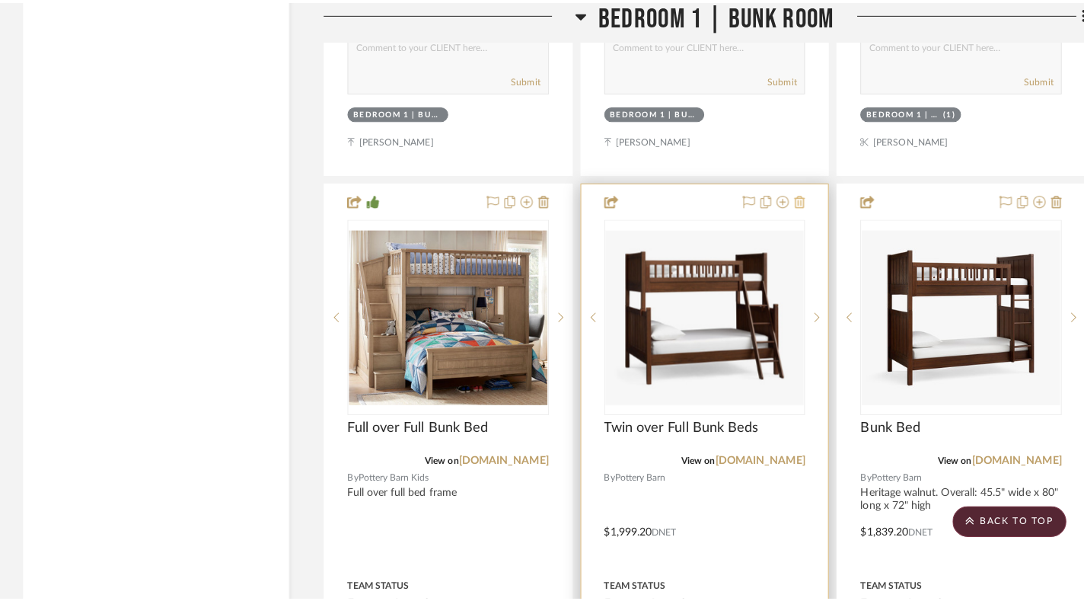
scroll to position [0, 0]
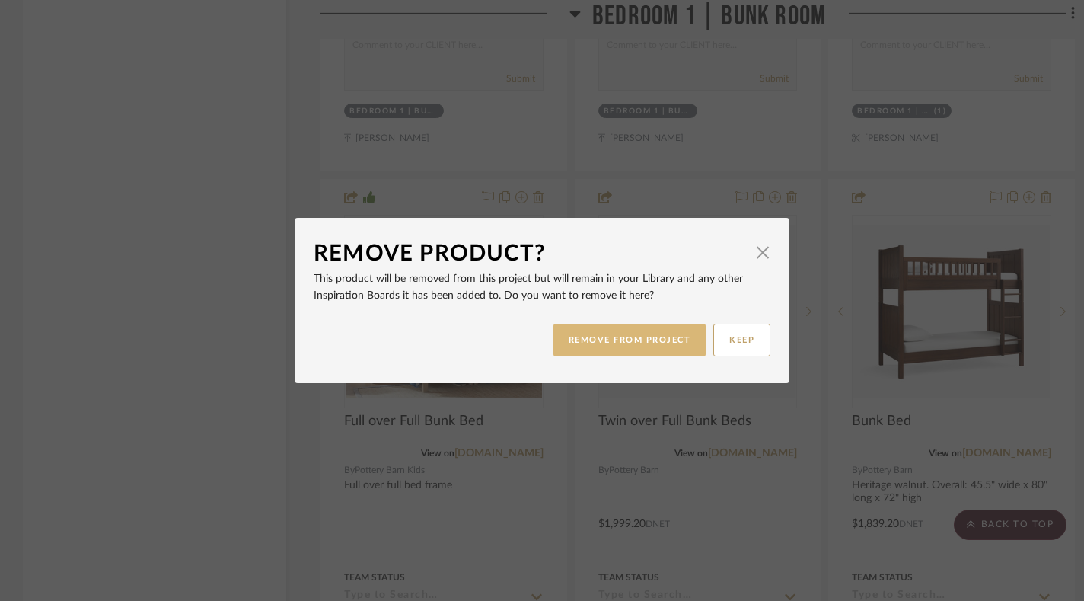
click at [650, 343] on button "REMOVE FROM PROJECT" at bounding box center [630, 340] width 153 height 33
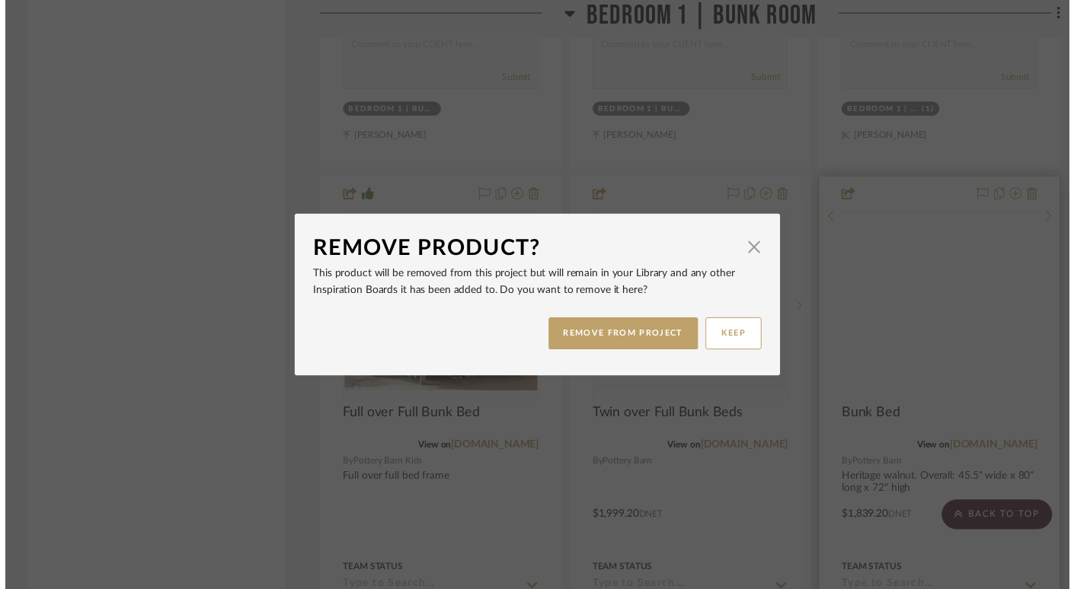
scroll to position [28891, 0]
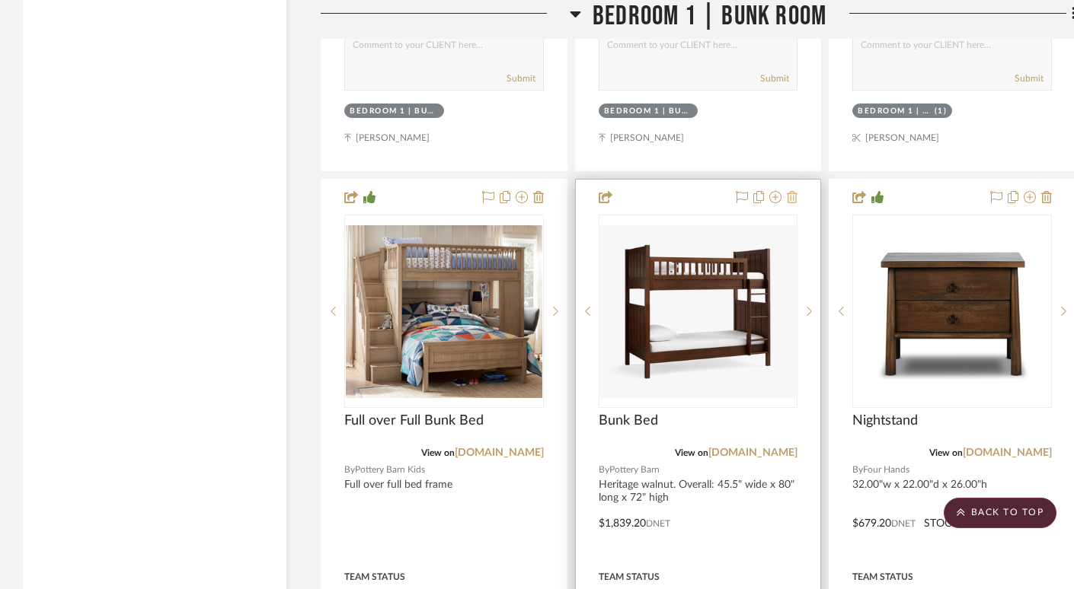
click at [795, 191] on icon at bounding box center [792, 197] width 11 height 12
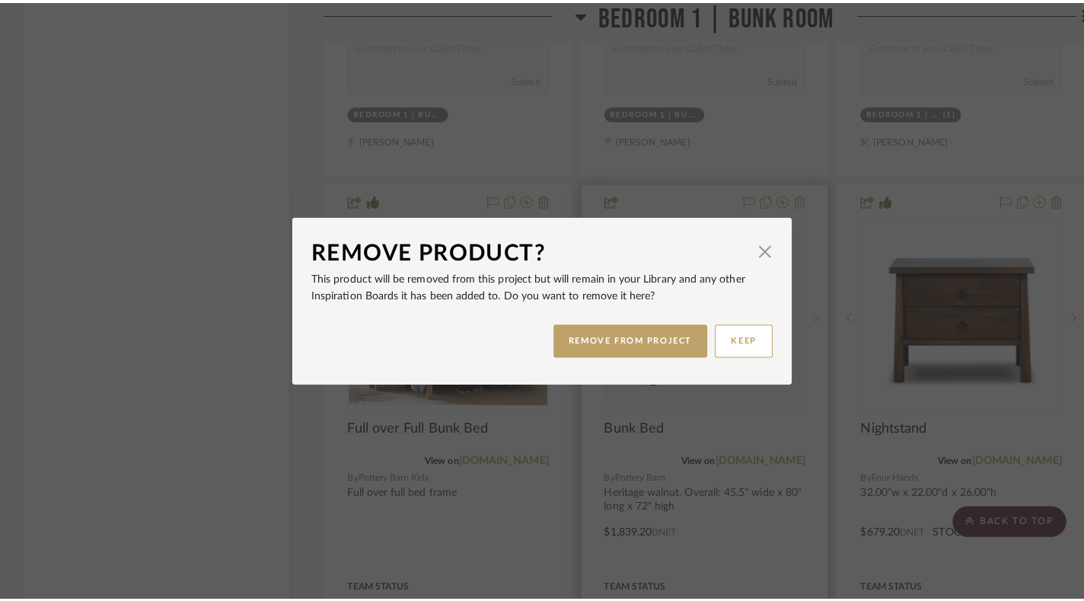
scroll to position [0, 0]
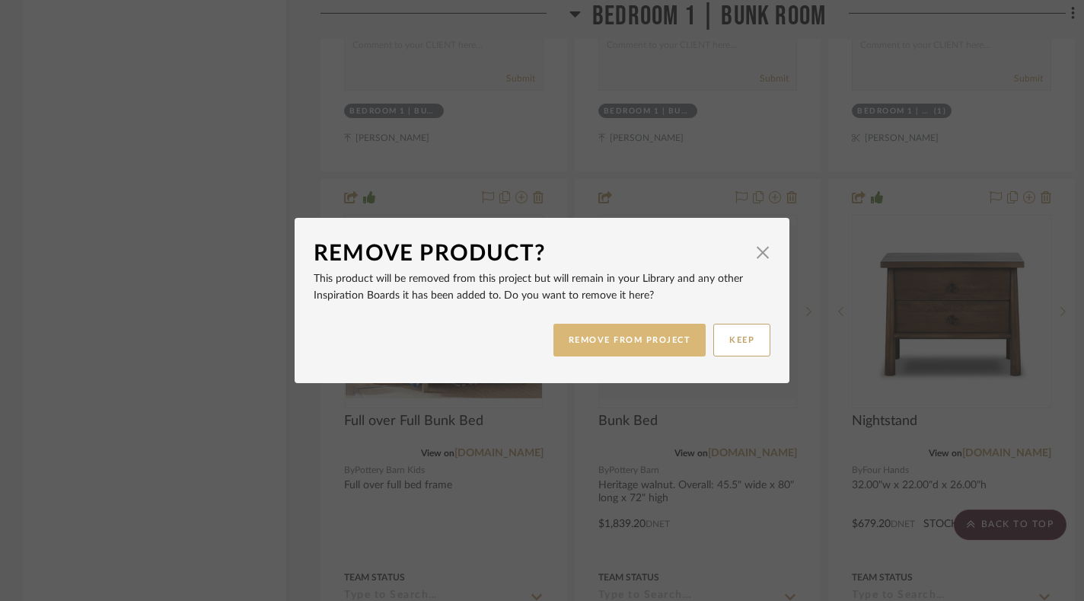
click at [659, 340] on button "REMOVE FROM PROJECT" at bounding box center [630, 340] width 153 height 33
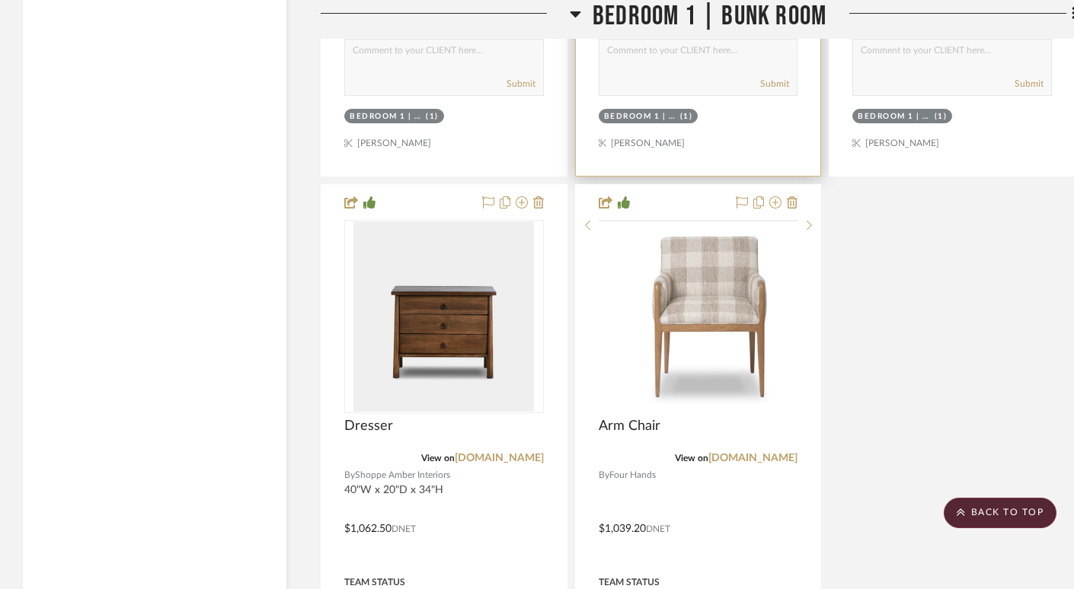
scroll to position [29617, 0]
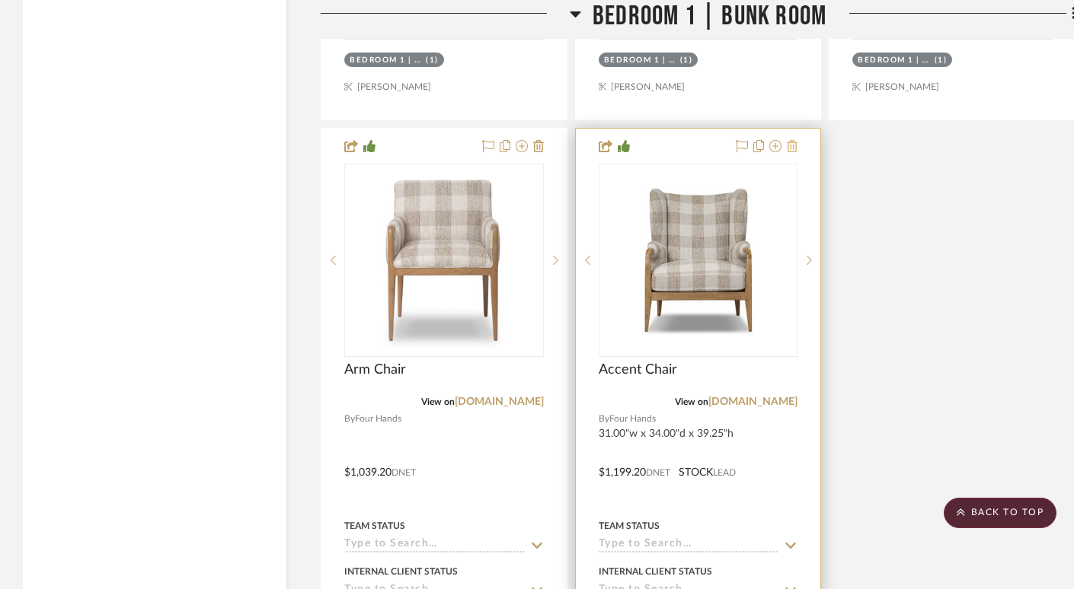
click at [793, 140] on icon at bounding box center [792, 146] width 11 height 12
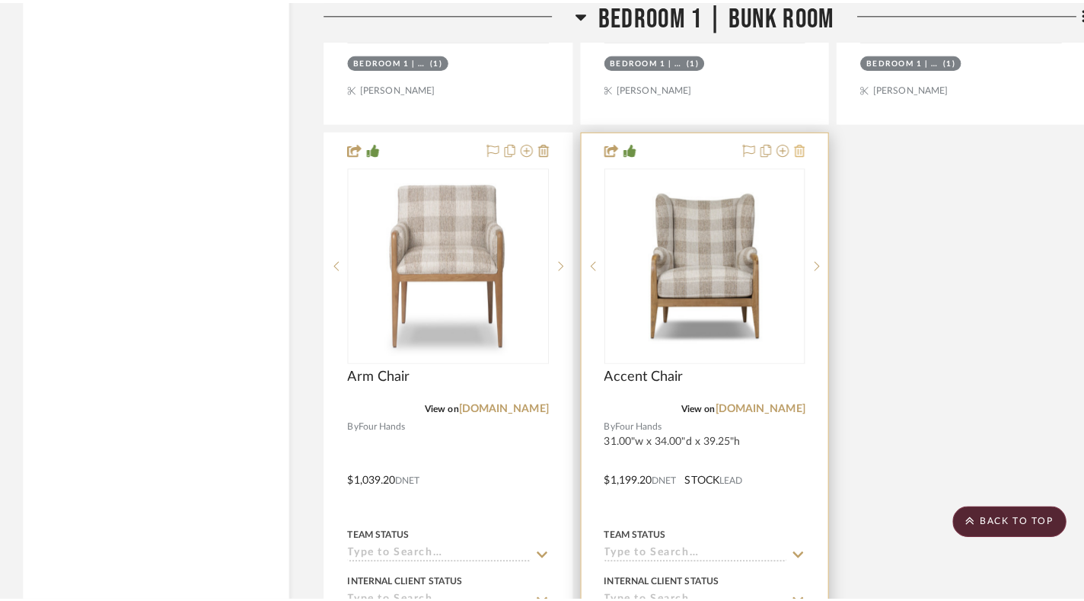
scroll to position [0, 0]
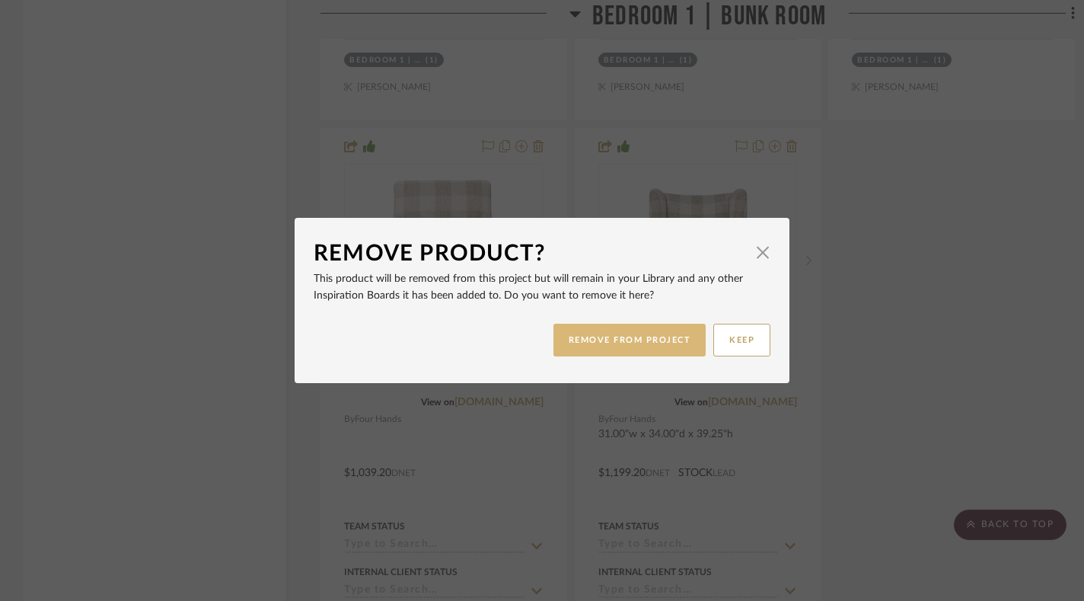
click at [632, 340] on button "REMOVE FROM PROJECT" at bounding box center [630, 340] width 153 height 33
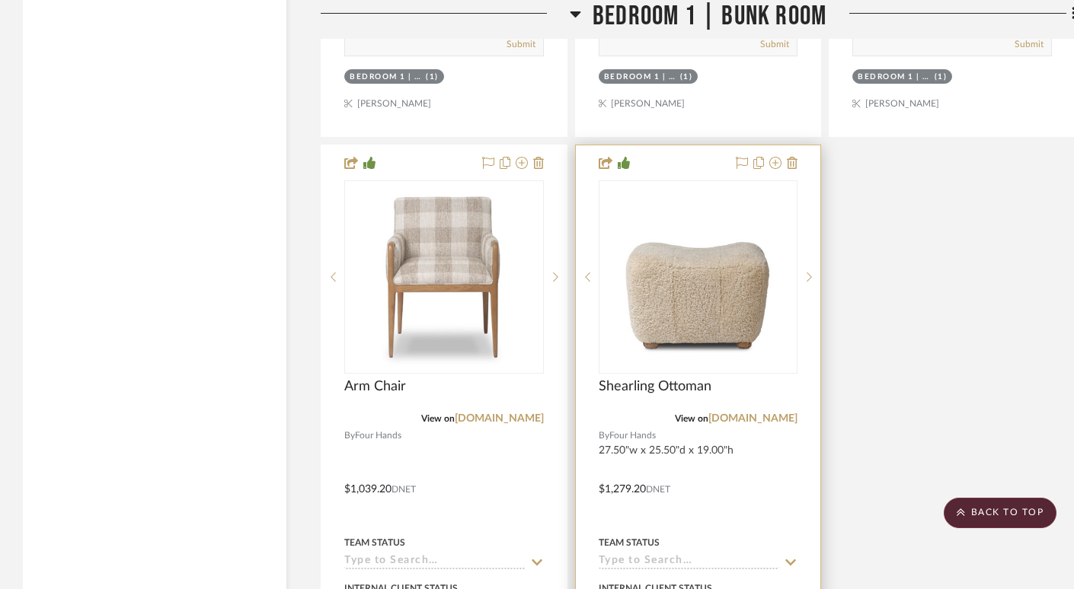
scroll to position [29527, 0]
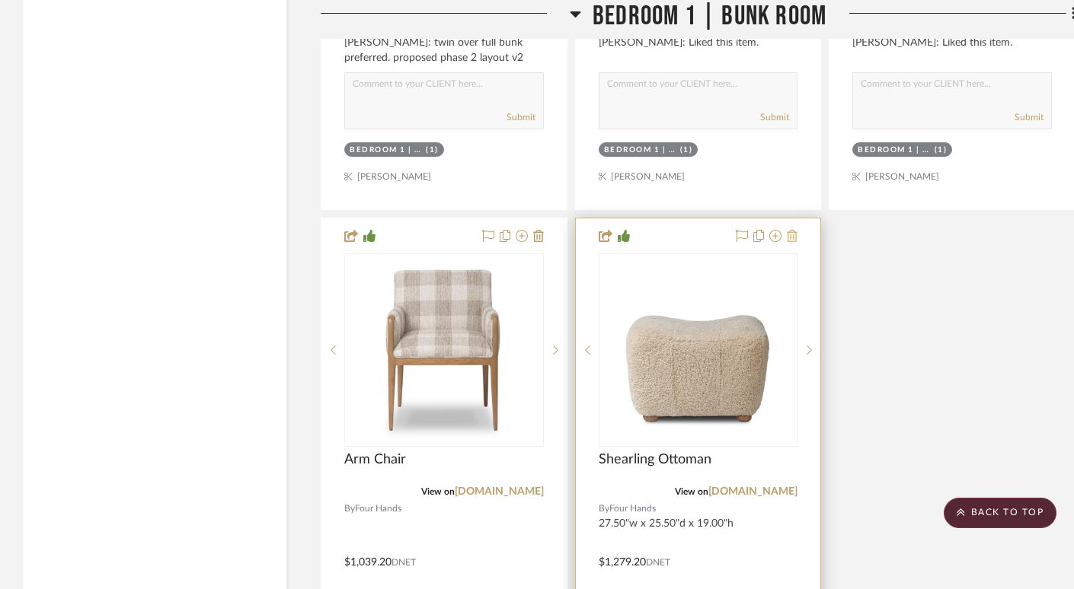
click at [794, 230] on icon at bounding box center [792, 236] width 11 height 12
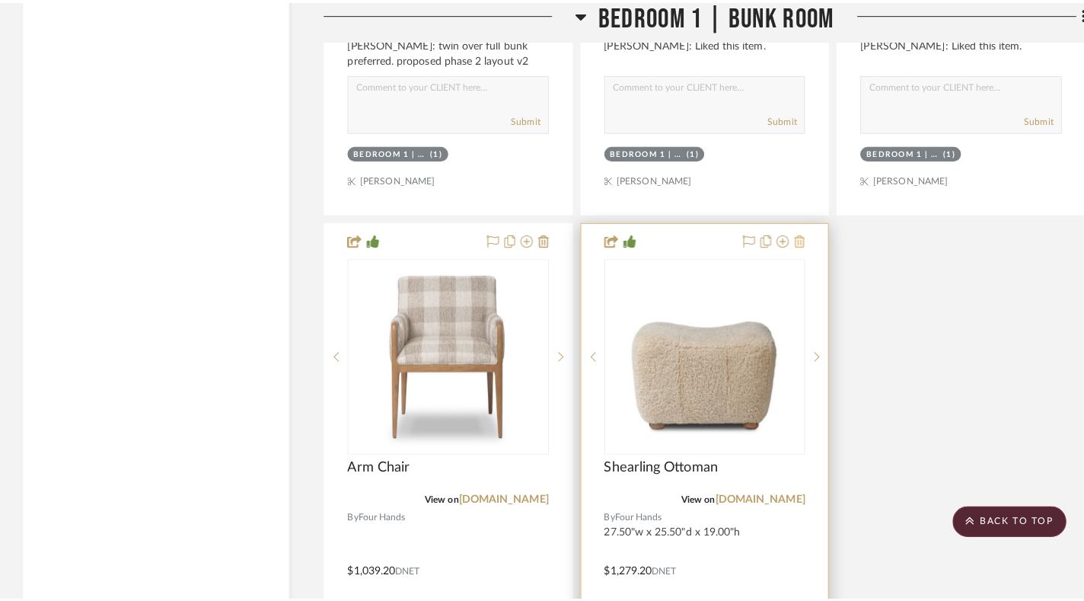
scroll to position [0, 0]
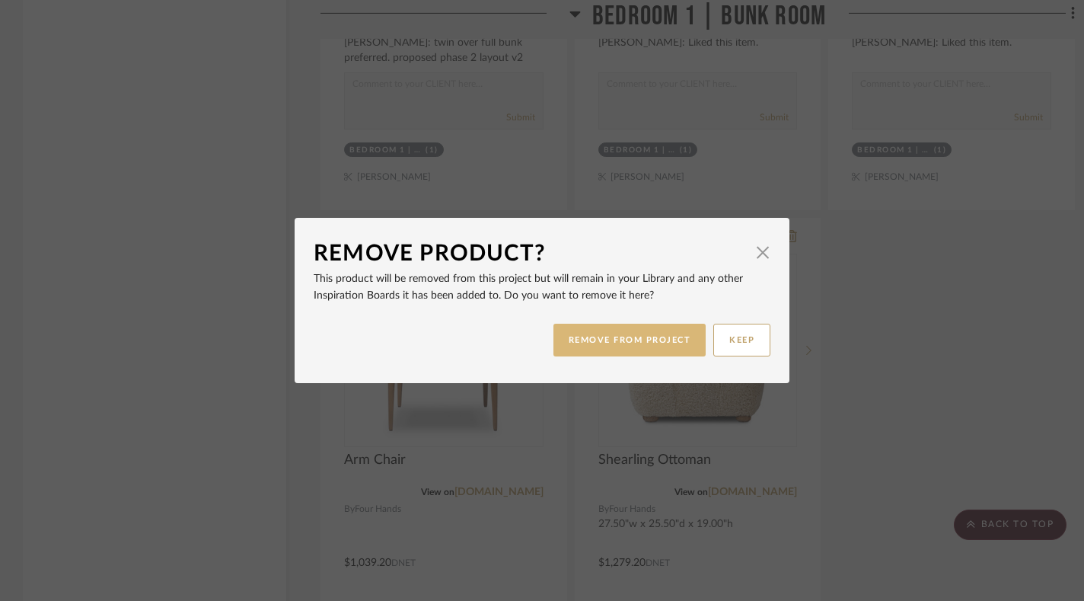
click at [647, 348] on button "REMOVE FROM PROJECT" at bounding box center [630, 340] width 153 height 33
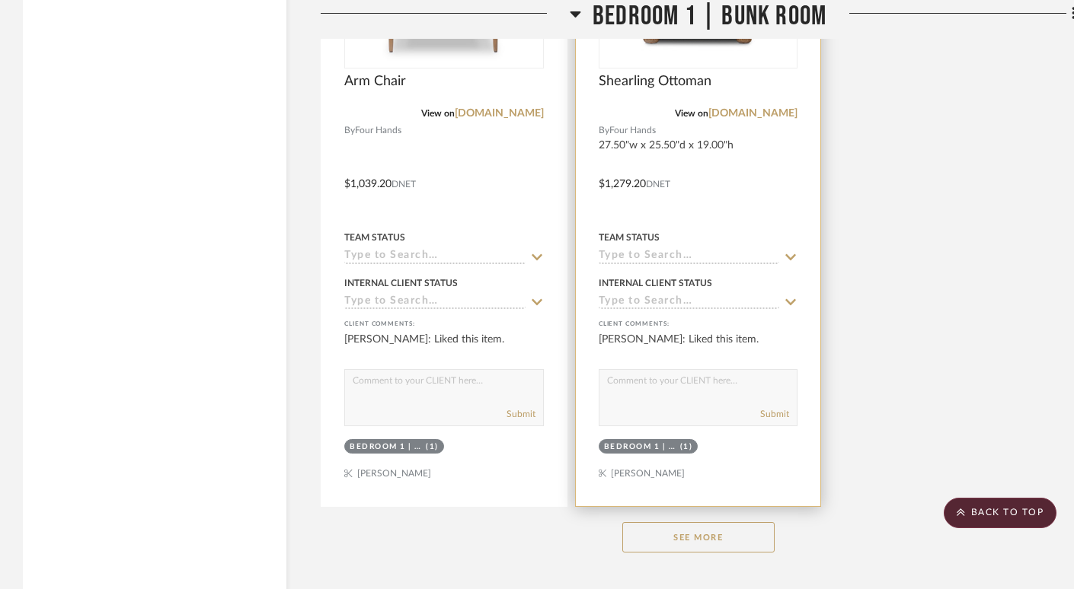
scroll to position [29933, 0]
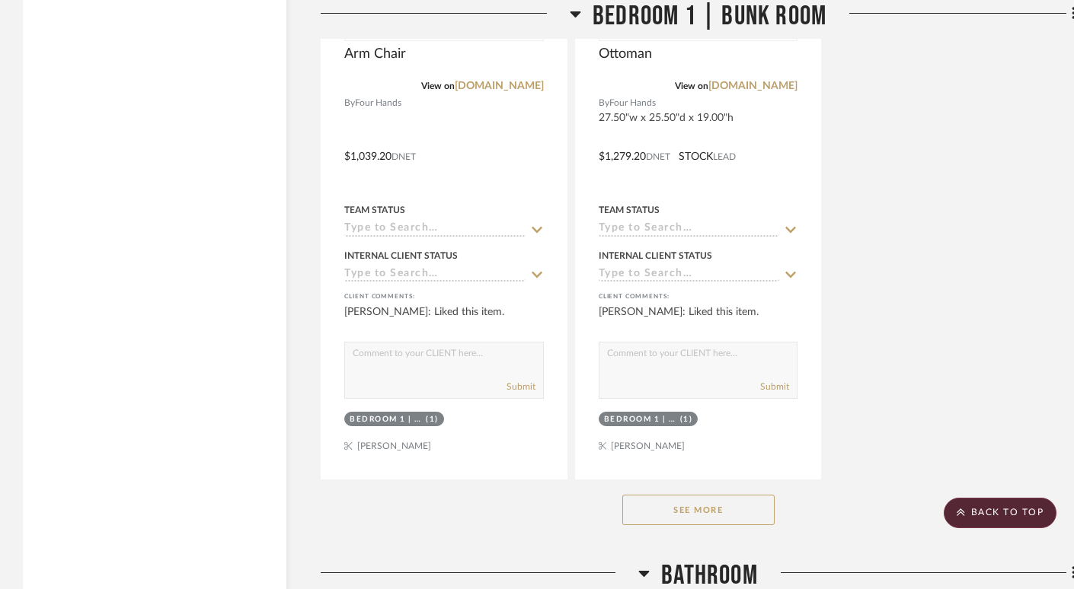
click at [727, 495] on button "See More" at bounding box center [698, 510] width 152 height 30
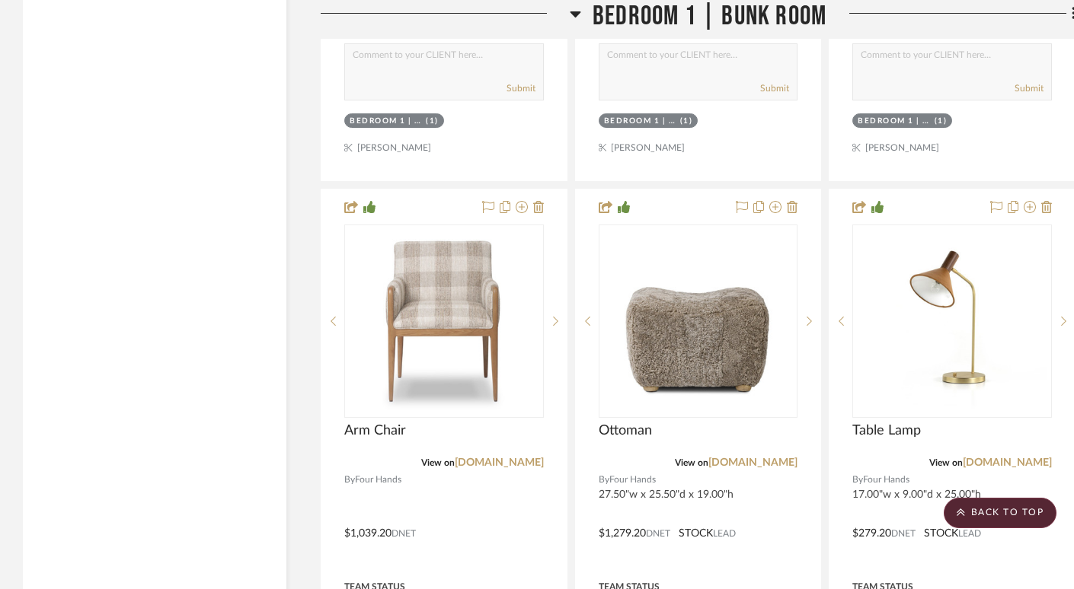
scroll to position [29510, 0]
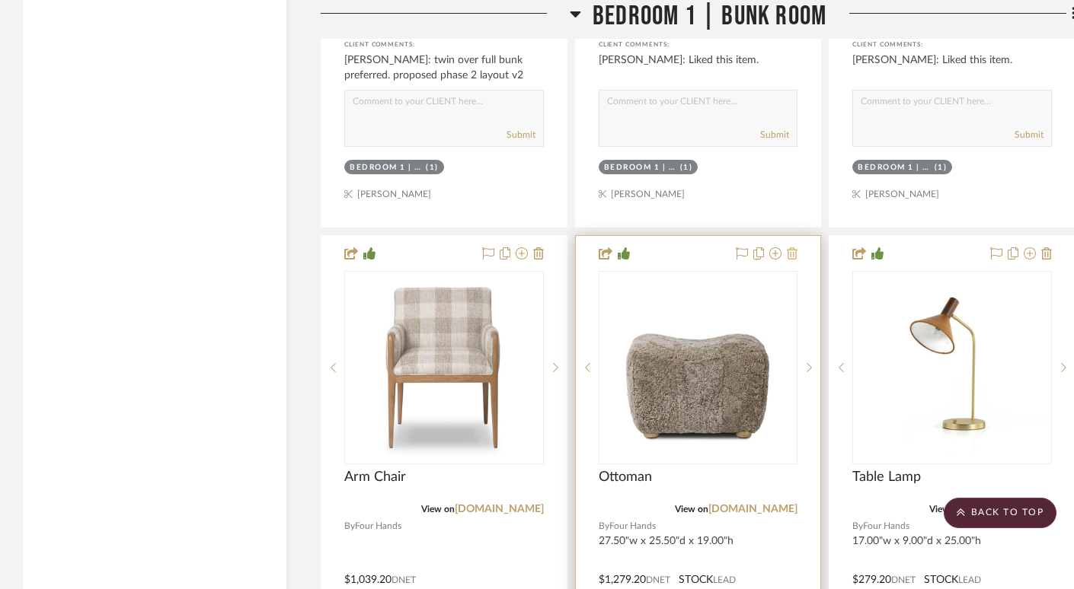
click at [790, 248] on icon at bounding box center [792, 254] width 11 height 12
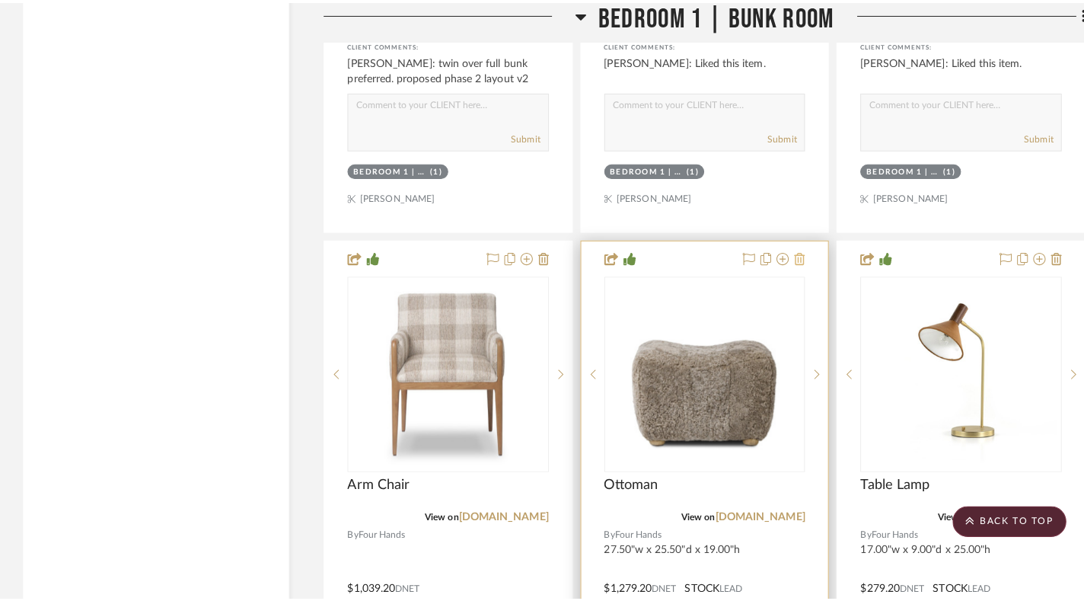
scroll to position [0, 0]
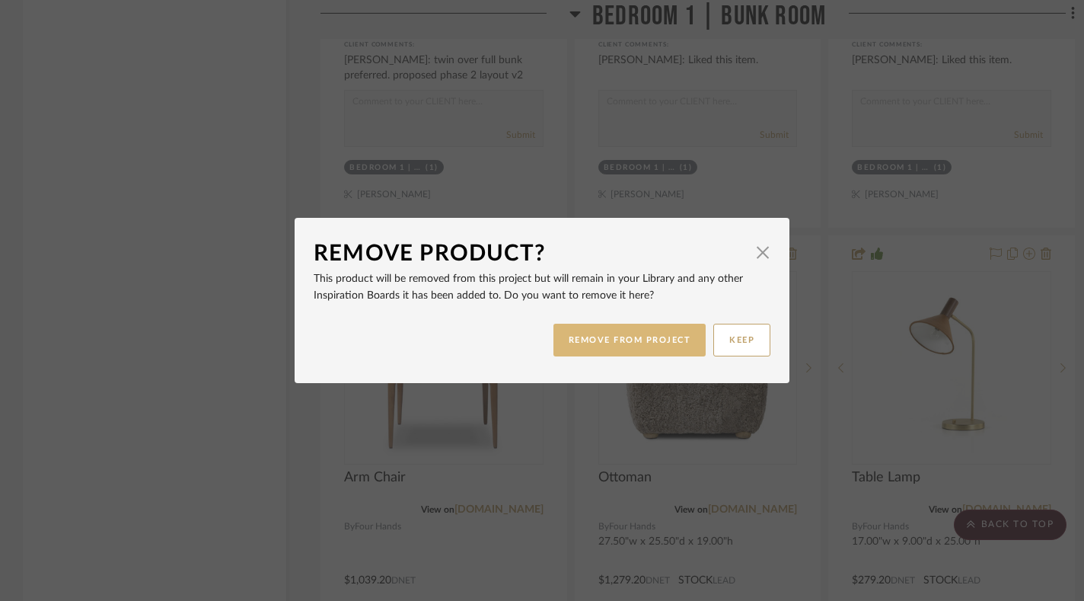
click at [659, 339] on button "REMOVE FROM PROJECT" at bounding box center [630, 340] width 153 height 33
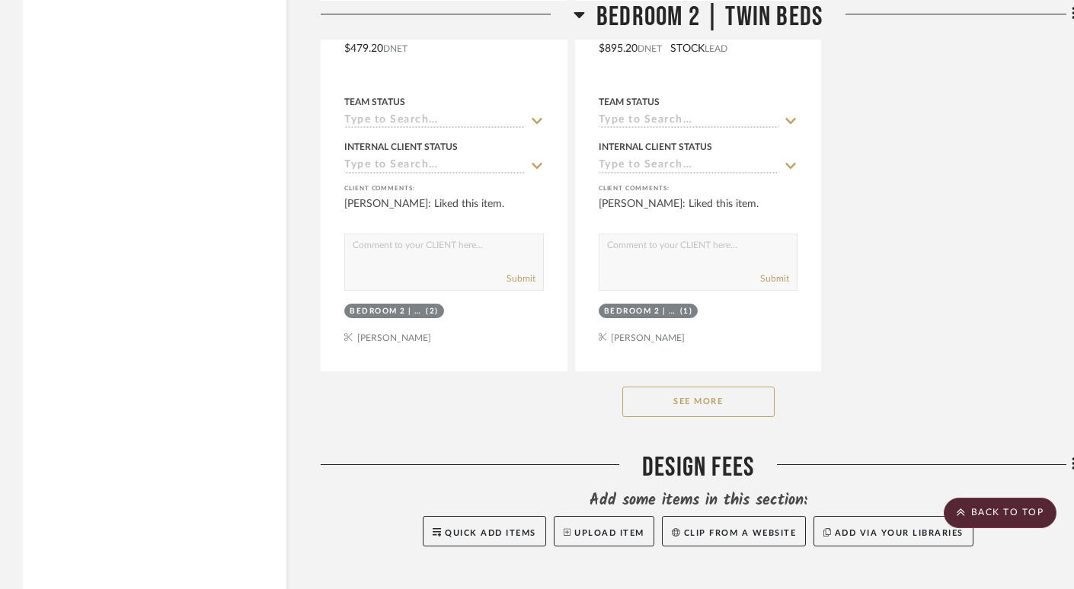
scroll to position [34328, 0]
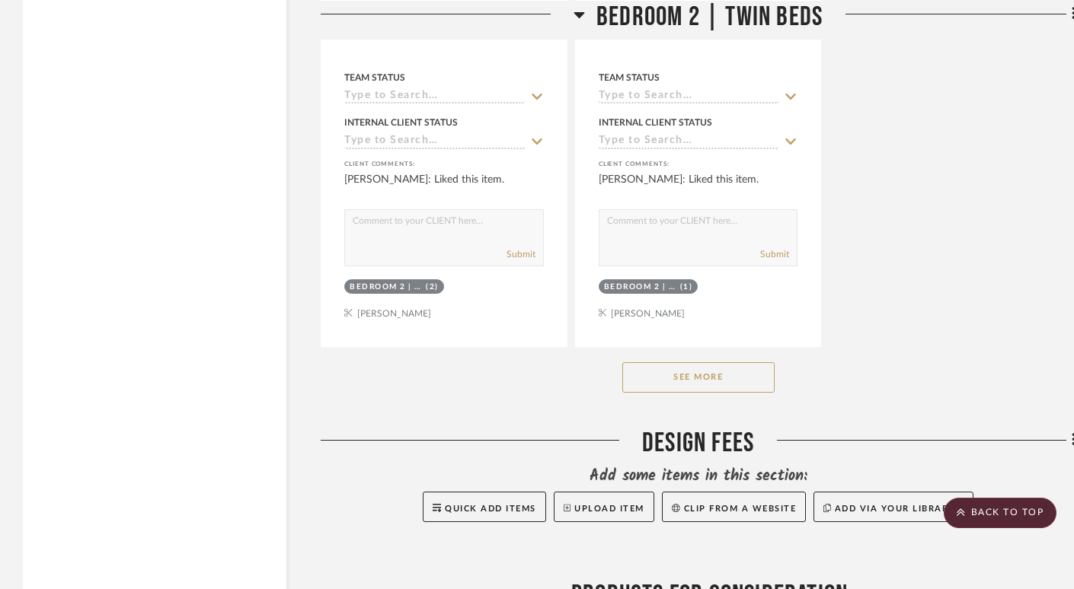
click at [708, 362] on button "See More" at bounding box center [698, 377] width 152 height 30
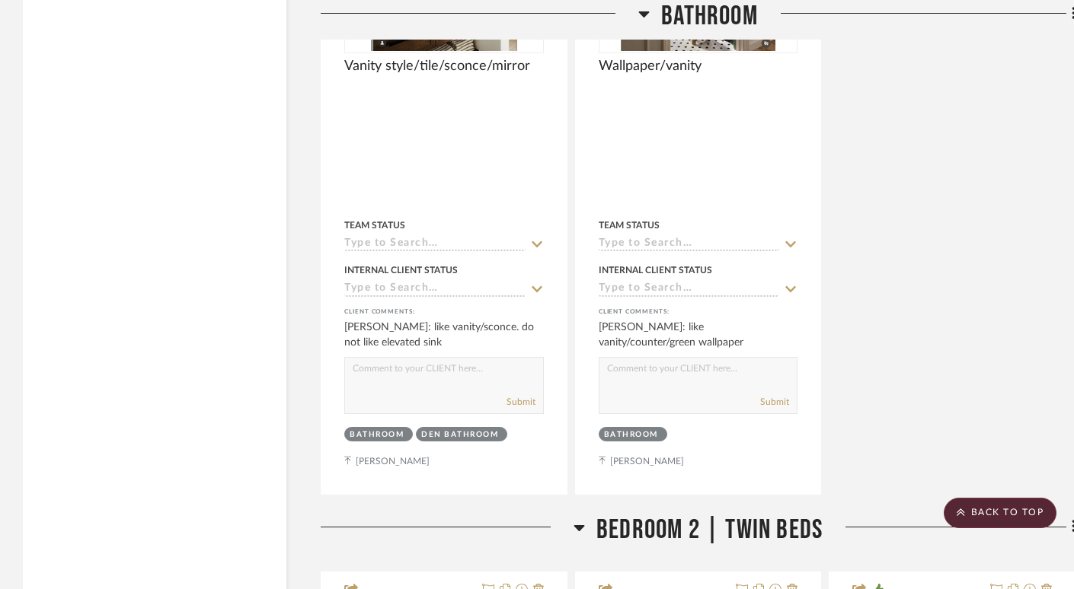
scroll to position [31277, 0]
